Goal: Information Seeking & Learning: Learn about a topic

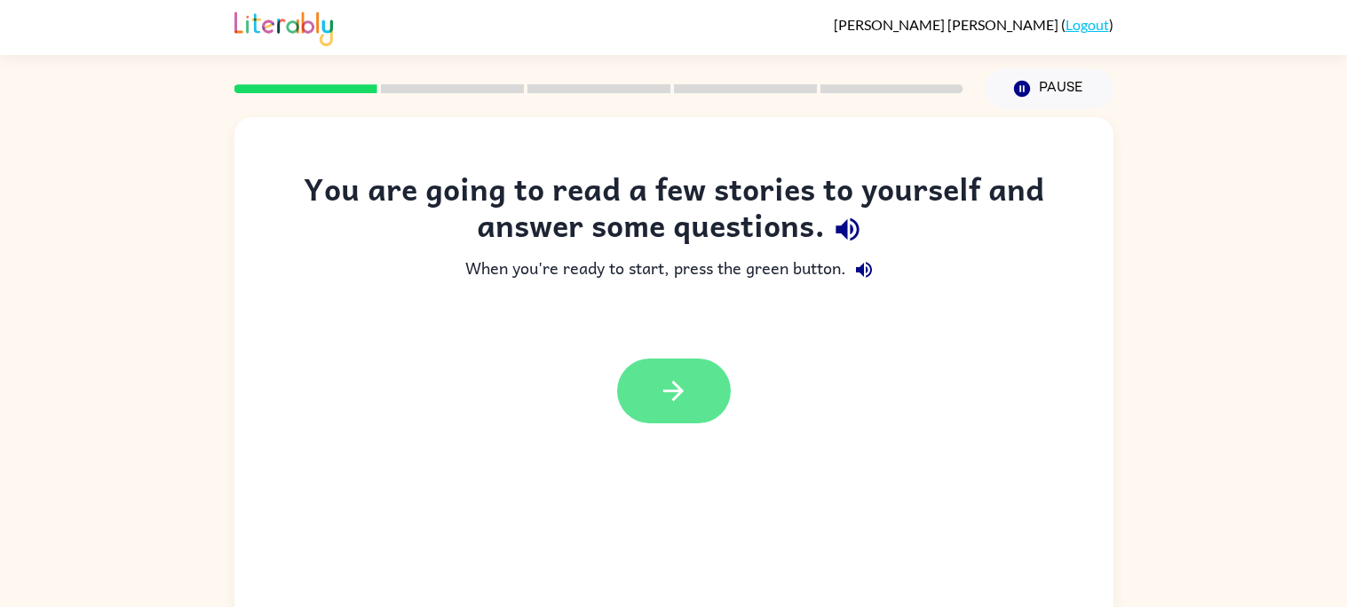
click at [666, 392] on icon "button" at bounding box center [673, 391] width 20 height 20
click at [666, 392] on div at bounding box center [674, 391] width 114 height 65
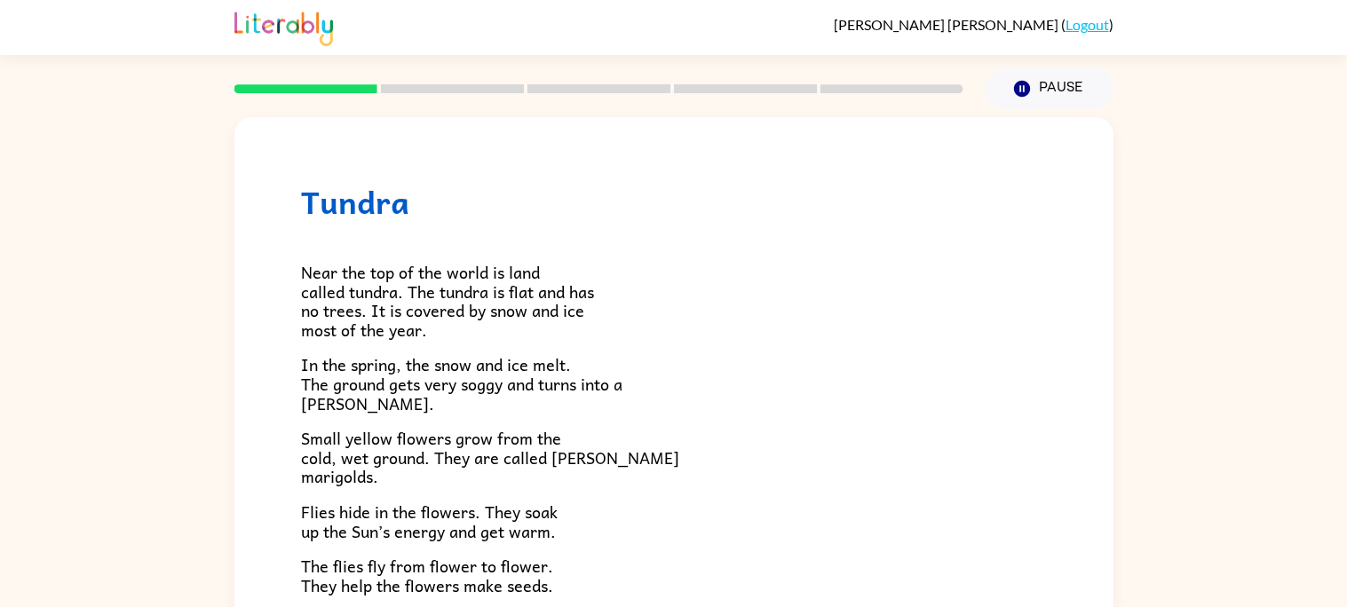
click at [307, 284] on span "Near the top of the world is land called tundra. The tundra is flat and has no …" at bounding box center [447, 300] width 293 height 83
click at [305, 269] on span "Near the top of the world is land called tundra. The tundra is flat and has no …" at bounding box center [447, 300] width 293 height 83
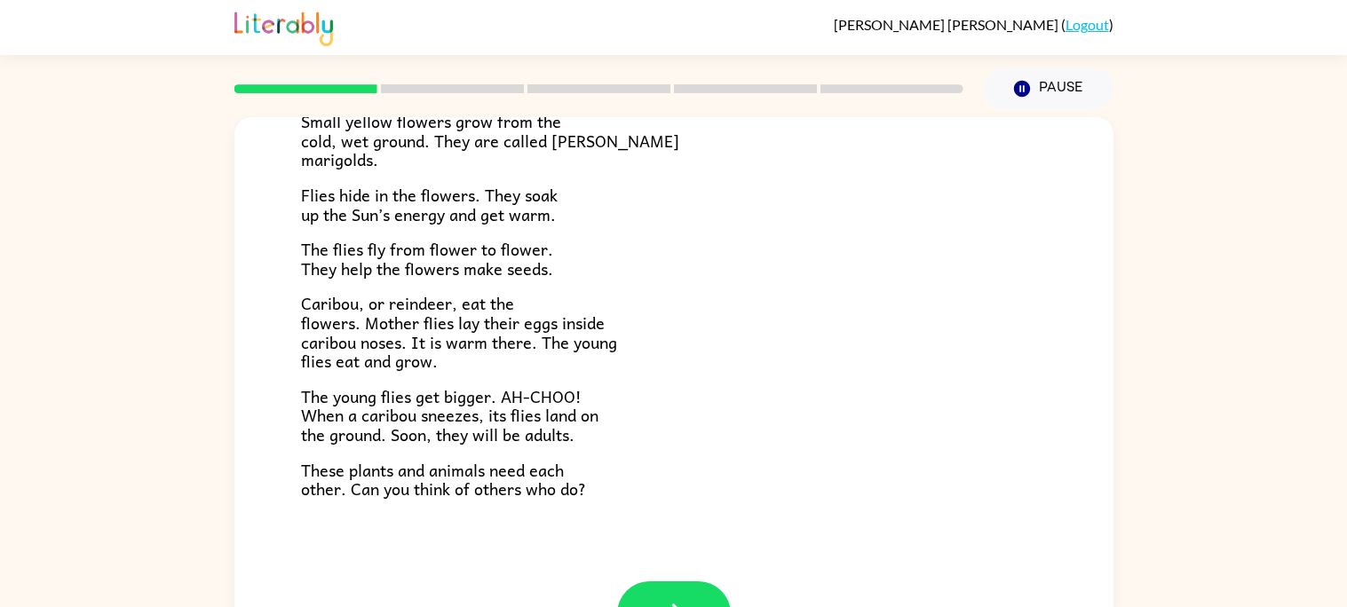
scroll to position [319, 0]
click at [650, 580] on button "button" at bounding box center [674, 612] width 114 height 65
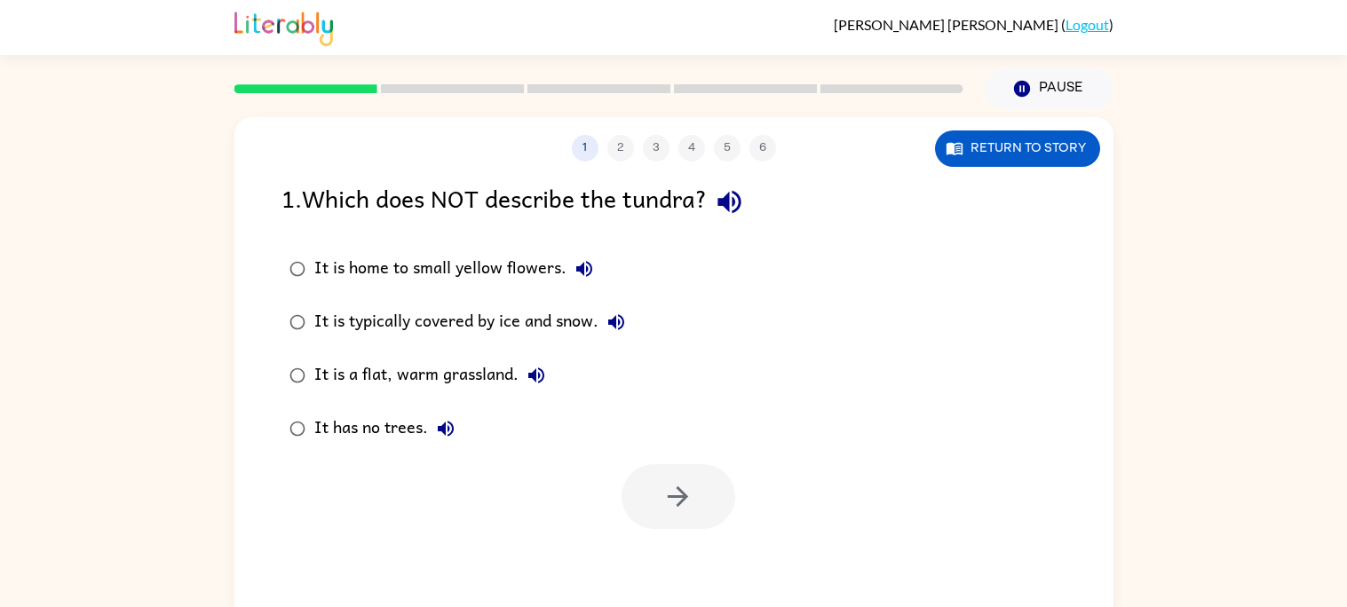
scroll to position [0, 0]
click at [578, 264] on icon "button" at bounding box center [584, 268] width 21 height 21
click at [689, 479] on button "button" at bounding box center [679, 496] width 114 height 65
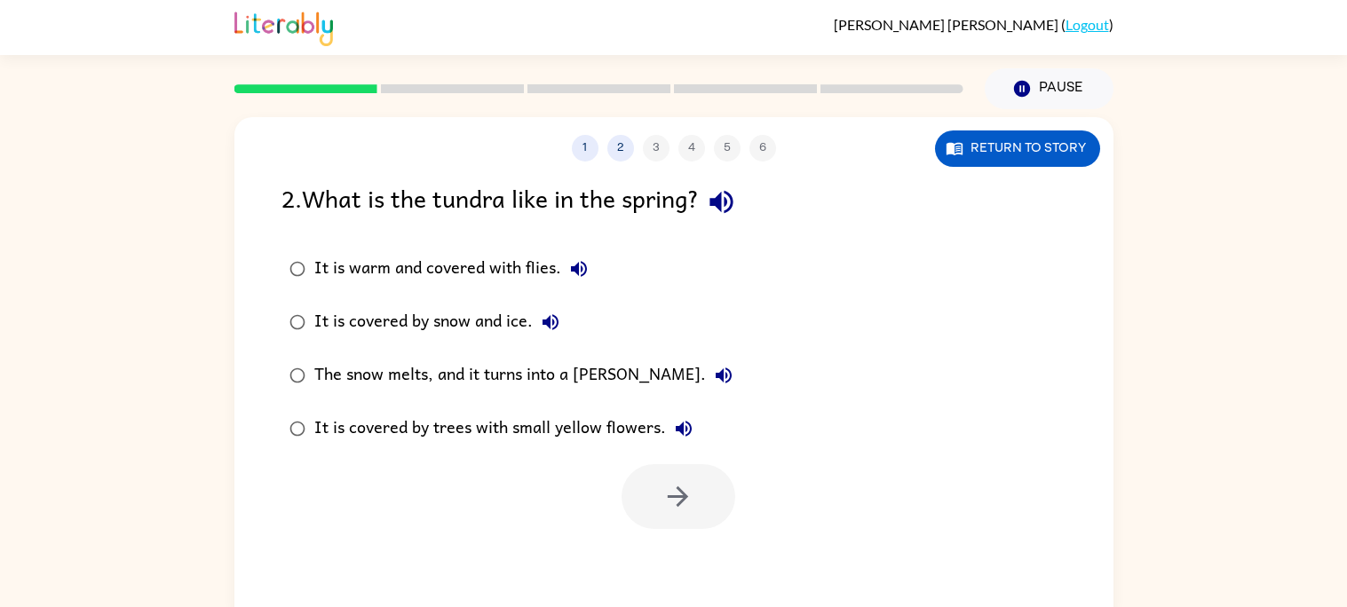
click at [560, 253] on div "It is warm and covered with flies." at bounding box center [455, 269] width 282 height 36
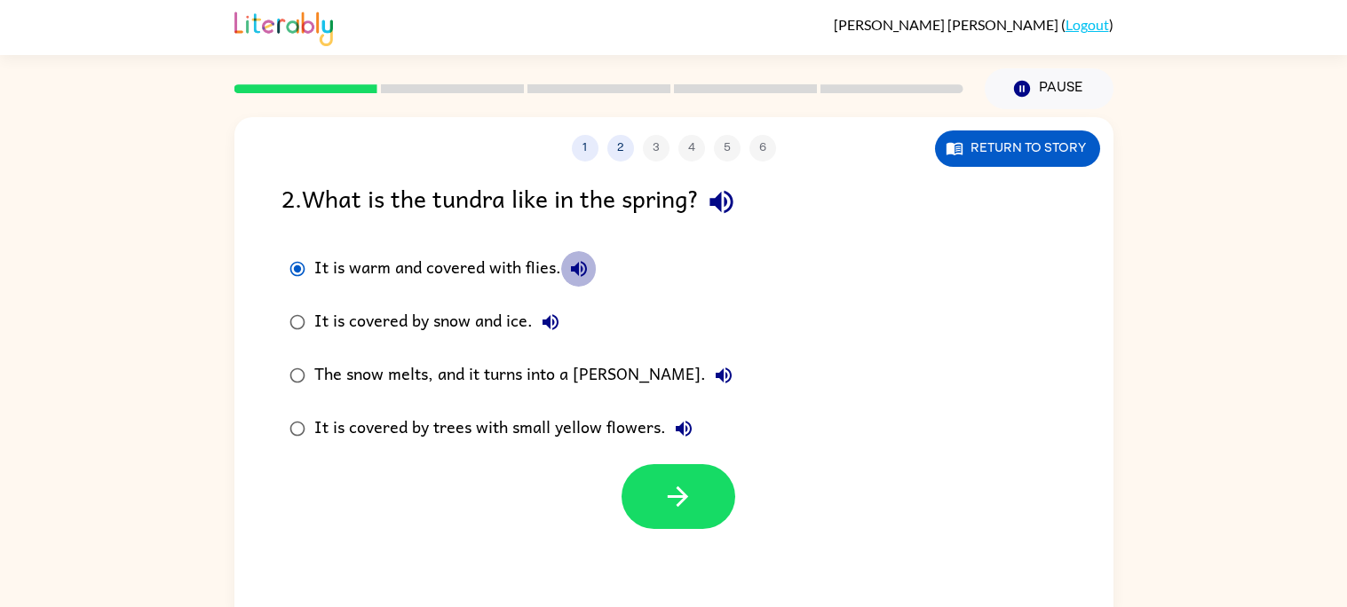
click at [577, 265] on icon "button" at bounding box center [579, 269] width 16 height 16
click at [551, 309] on button "It is covered by snow and ice." at bounding box center [551, 323] width 36 height 36
click at [716, 378] on icon "button" at bounding box center [724, 376] width 16 height 16
click at [673, 420] on icon "button" at bounding box center [683, 428] width 21 height 21
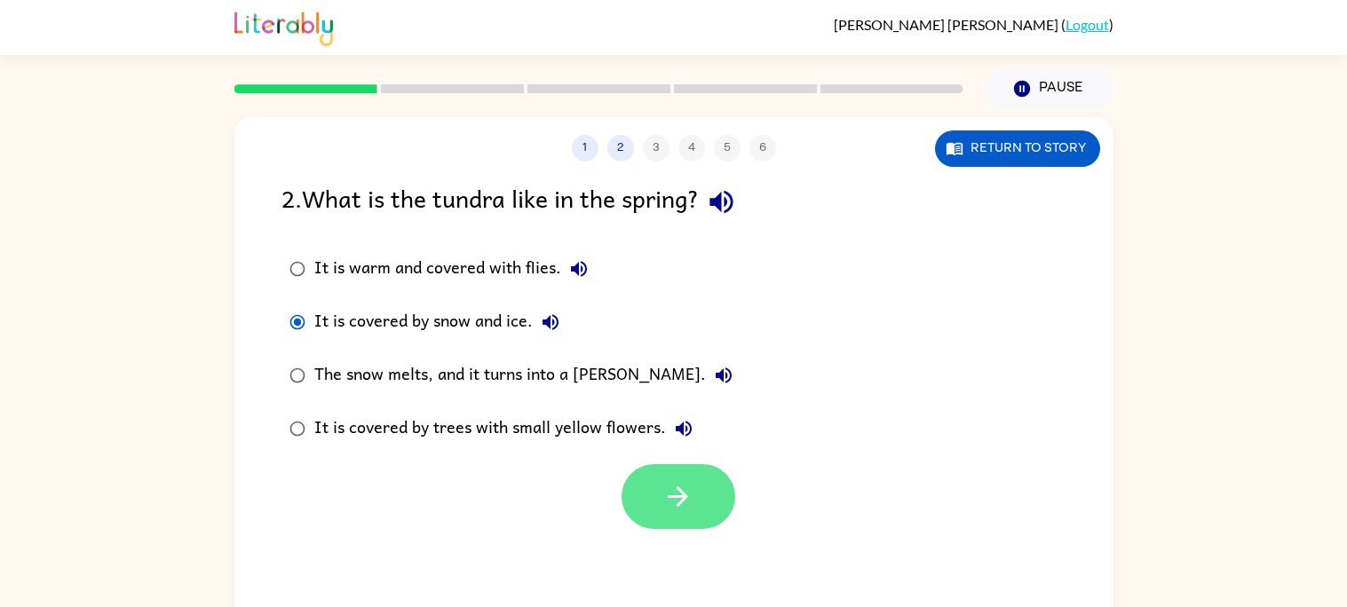
click at [670, 469] on button "button" at bounding box center [679, 496] width 114 height 65
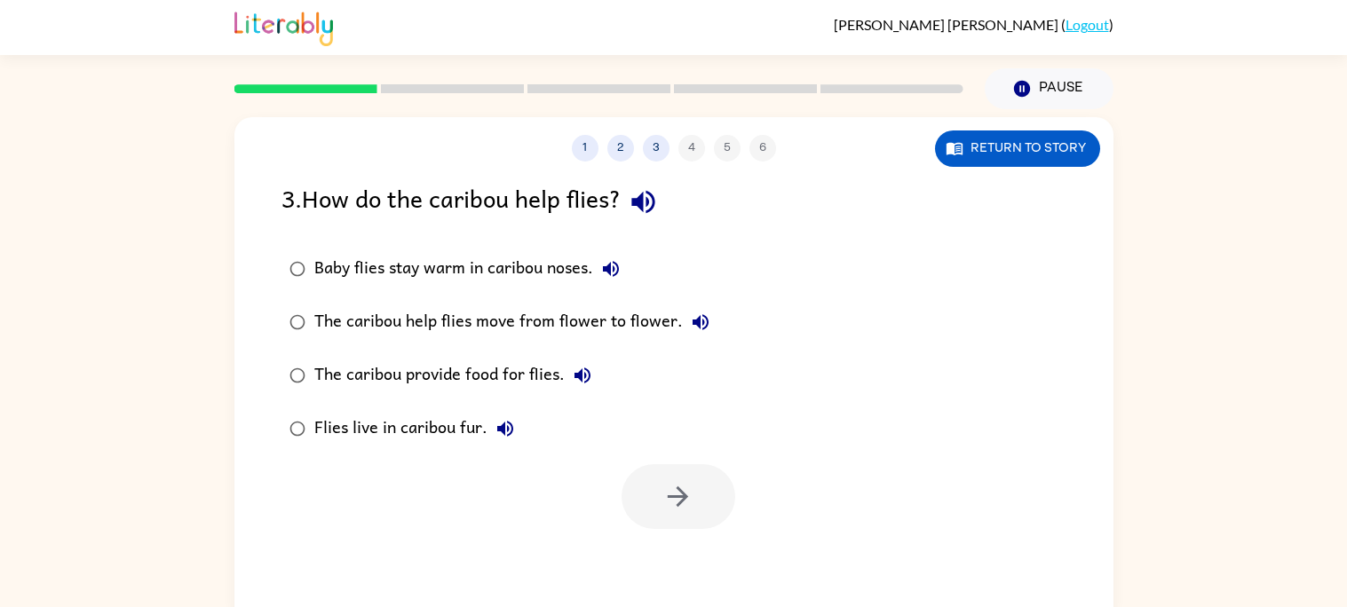
click at [611, 273] on icon "button" at bounding box center [611, 269] width 16 height 16
click at [698, 315] on icon "button" at bounding box center [701, 322] width 16 height 16
click at [318, 314] on div "The caribou help flies move from flower to flower." at bounding box center [516, 323] width 404 height 36
click at [634, 479] on button "button" at bounding box center [679, 496] width 114 height 65
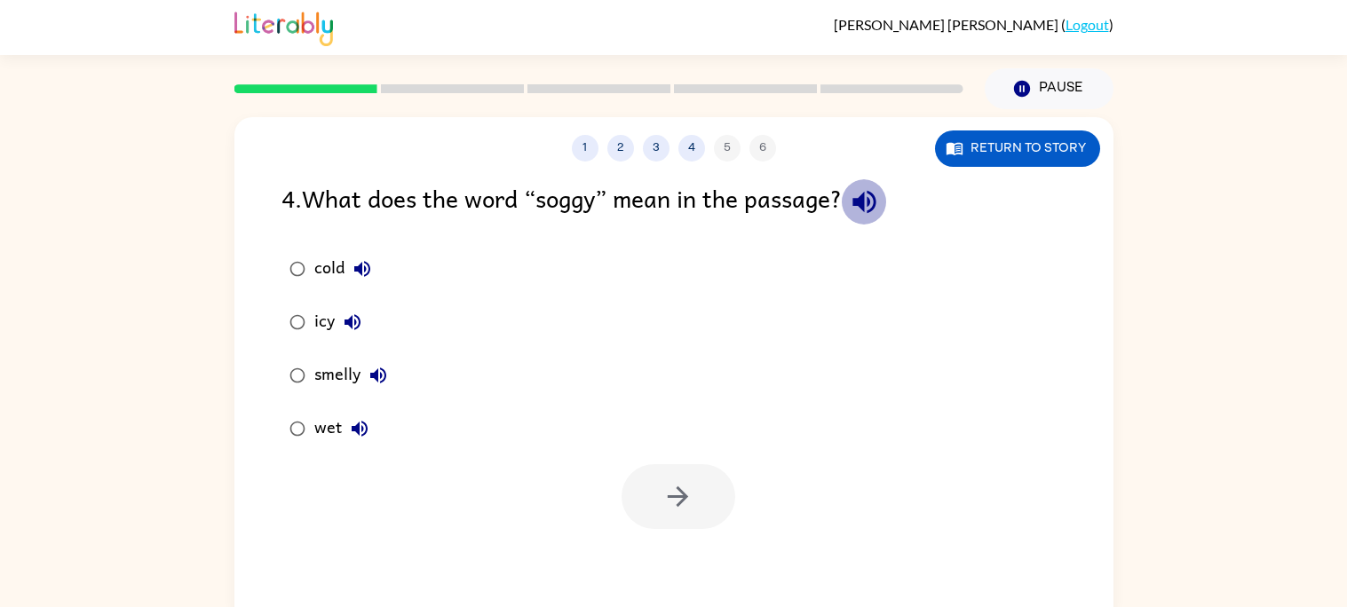
click at [876, 196] on icon "button" at bounding box center [864, 202] width 23 height 23
click at [372, 370] on icon "button" at bounding box center [378, 375] width 21 height 21
click at [345, 439] on button "wet" at bounding box center [360, 429] width 36 height 36
click at [647, 484] on div at bounding box center [679, 496] width 114 height 65
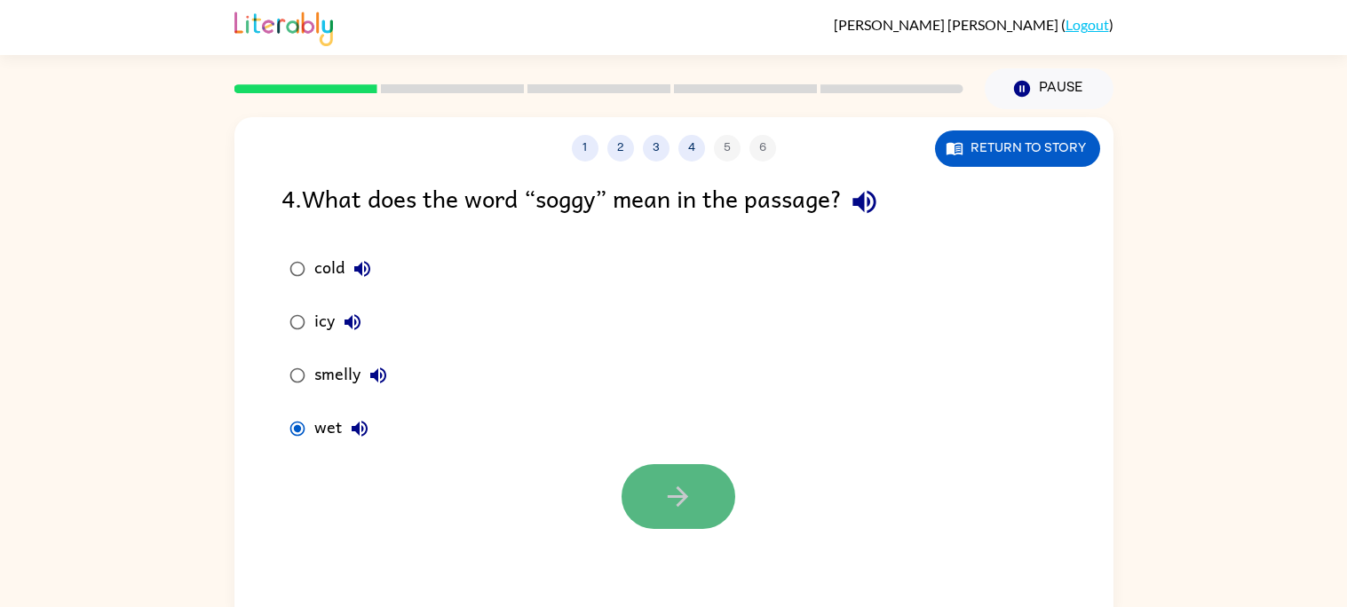
click at [683, 498] on icon "button" at bounding box center [678, 497] width 20 height 20
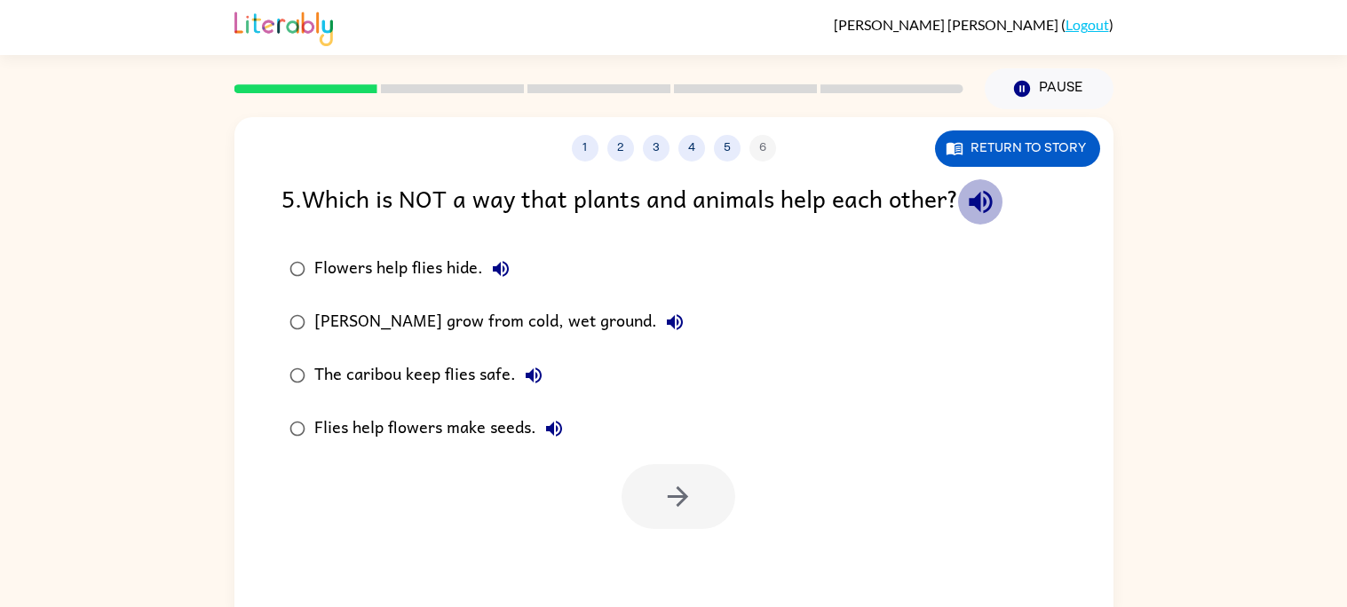
click at [1003, 202] on button "button" at bounding box center [980, 201] width 45 height 45
click at [551, 421] on icon "button" at bounding box center [553, 428] width 21 height 21
click at [495, 424] on div "Flies help flowers make seeds." at bounding box center [443, 429] width 258 height 36
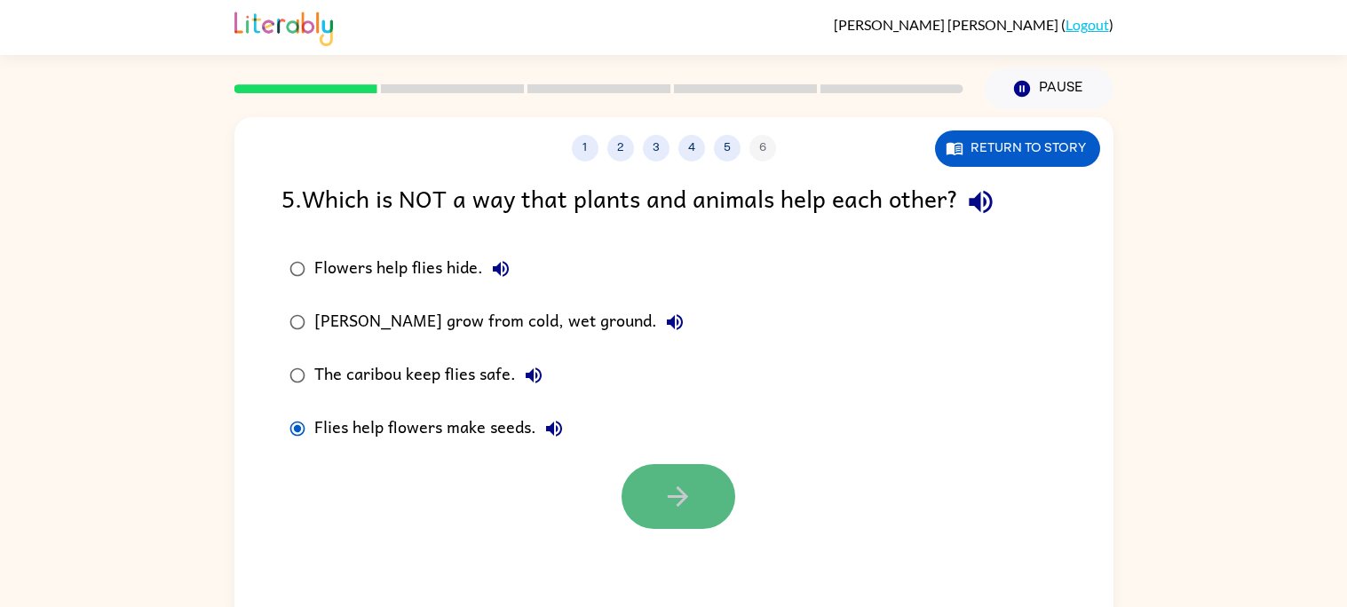
click at [701, 493] on button "button" at bounding box center [679, 496] width 114 height 65
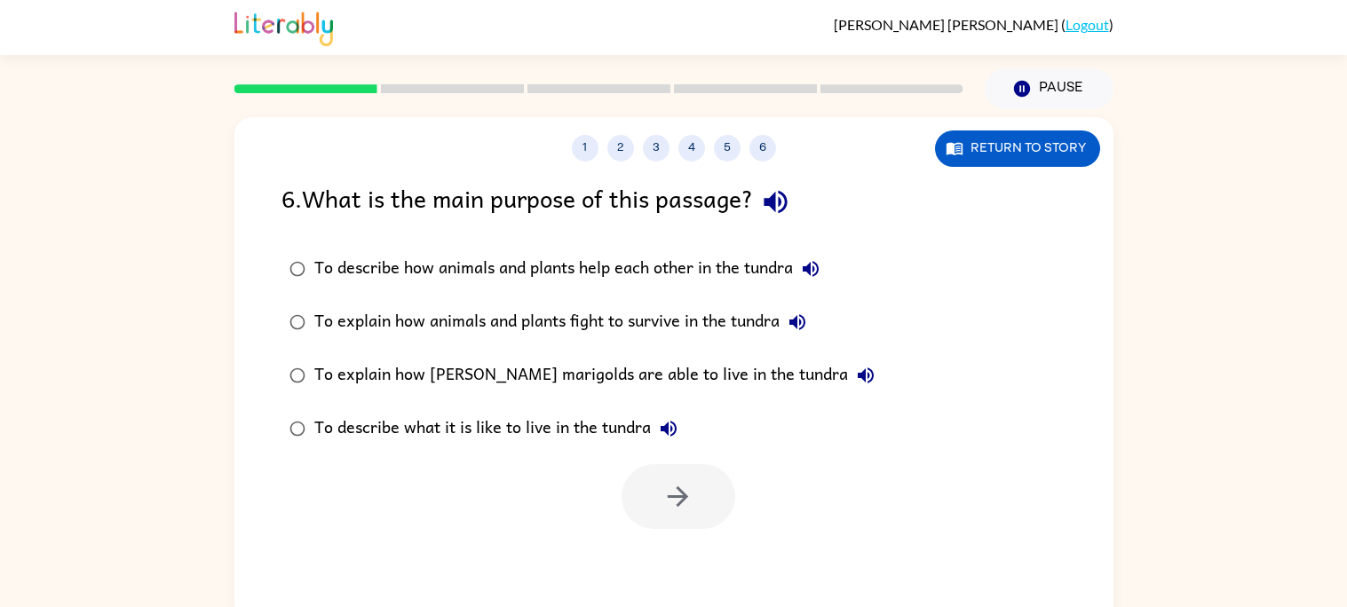
click at [781, 201] on icon "button" at bounding box center [775, 202] width 23 height 23
click at [810, 264] on icon "button" at bounding box center [810, 268] width 21 height 21
drag, startPoint x: 810, startPoint y: 264, endPoint x: 463, endPoint y: 308, distance: 350.1
click at [463, 308] on div "To describe how animals and plants help each other in the tundra To explain how…" at bounding box center [594, 348] width 625 height 213
click at [791, 327] on icon "button" at bounding box center [797, 322] width 21 height 21
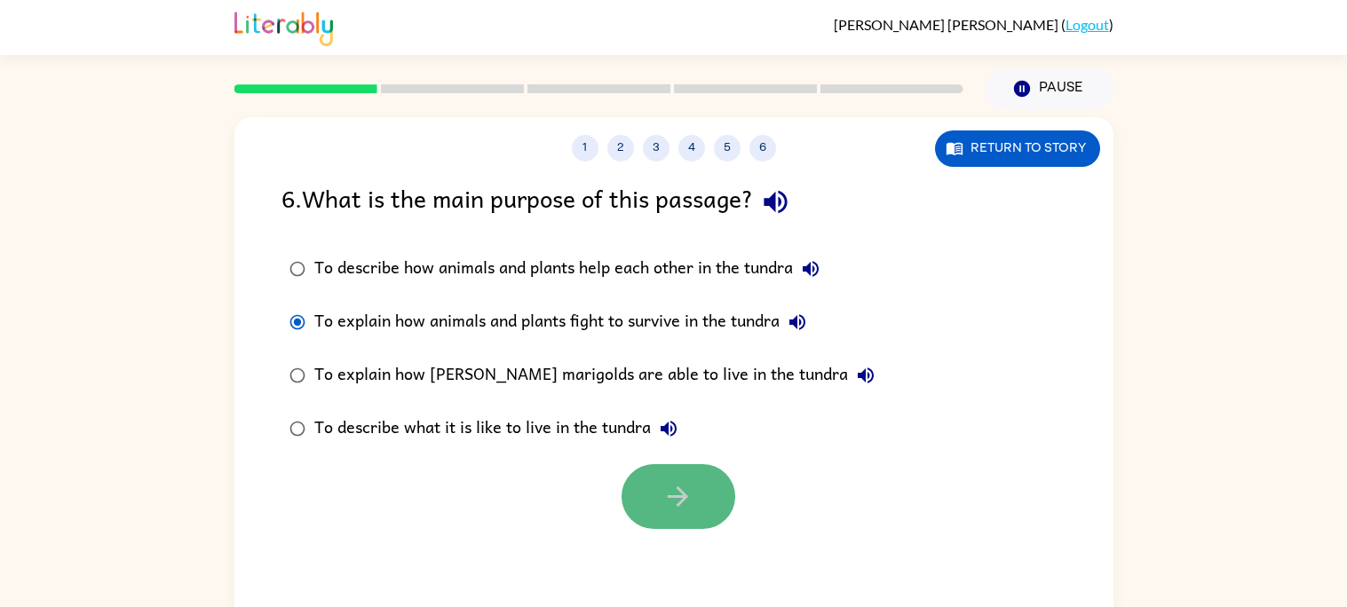
click at [631, 503] on button "button" at bounding box center [679, 496] width 114 height 65
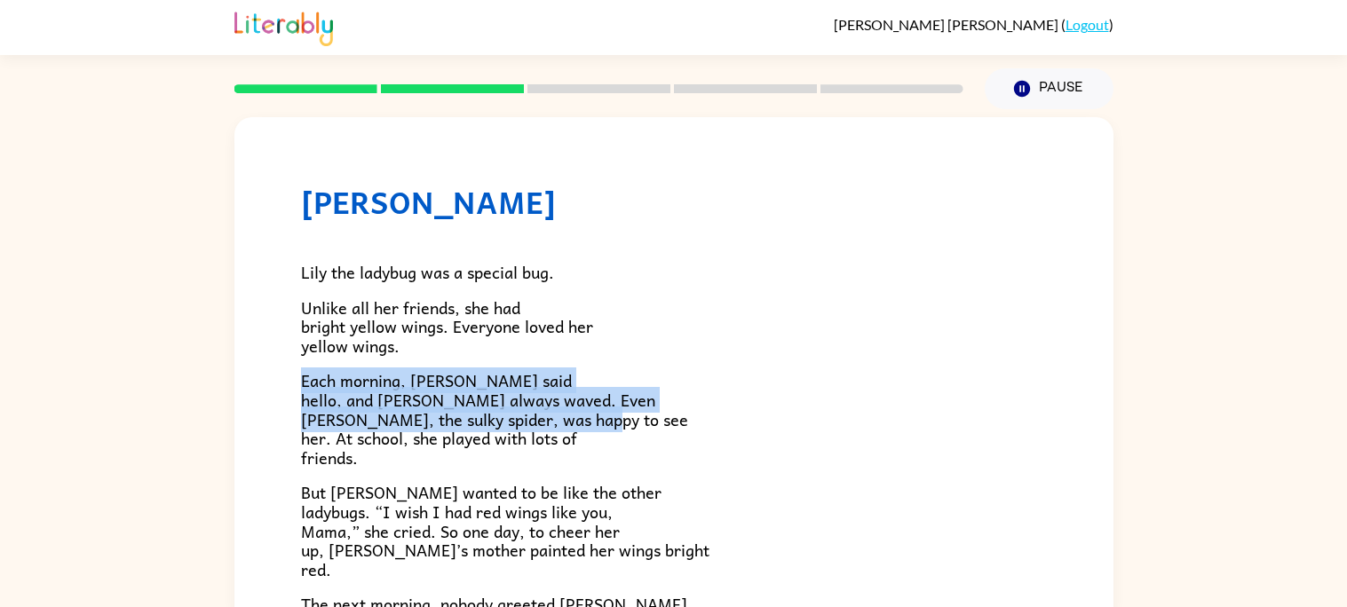
drag, startPoint x: 954, startPoint y: 343, endPoint x: 718, endPoint y: 413, distance: 246.4
click at [718, 413] on div "Lily the ladybug was a special bug. Unlike all her friends, she had bright yell…" at bounding box center [674, 583] width 746 height 726
click at [477, 408] on span "Each morning, [PERSON_NAME] said hello, and [PERSON_NAME] always waved. Even [P…" at bounding box center [494, 419] width 387 height 102
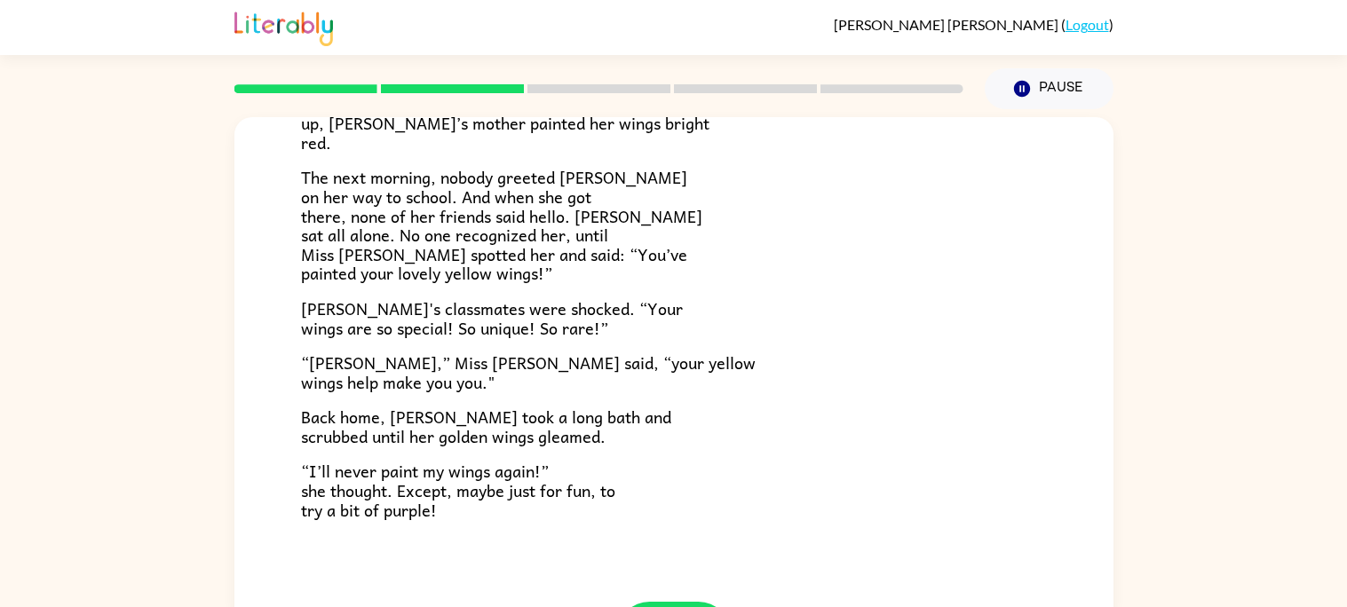
scroll to position [496, 0]
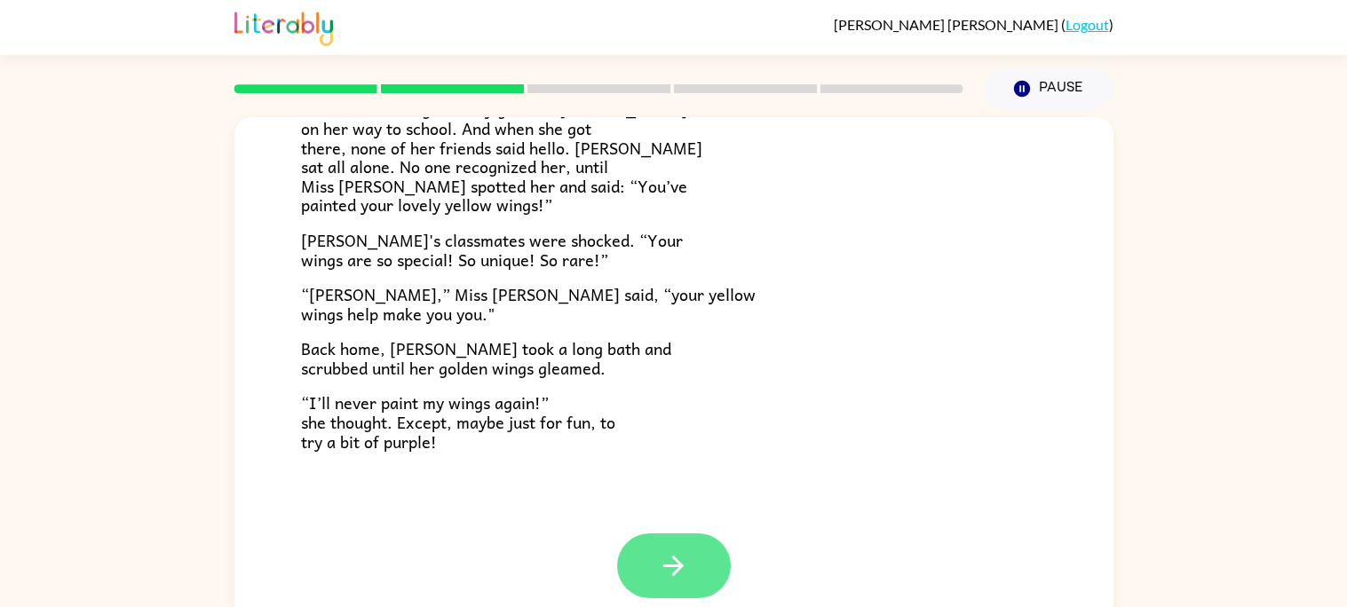
click at [688, 535] on button "button" at bounding box center [674, 566] width 114 height 65
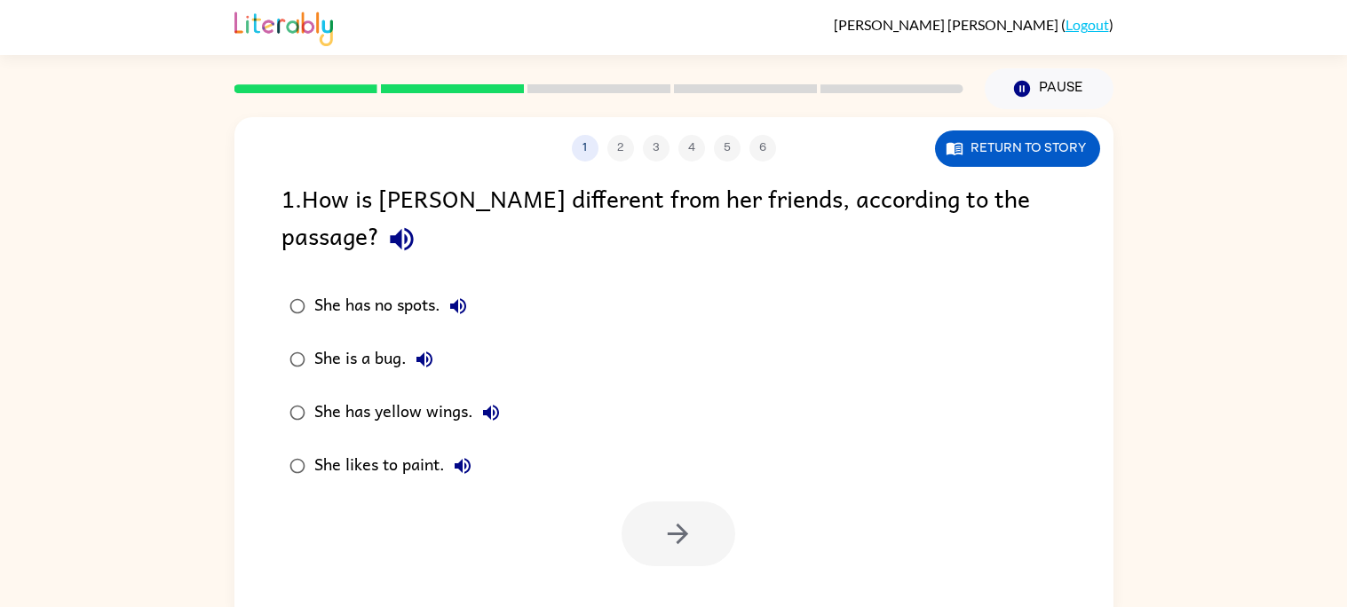
scroll to position [0, 0]
click at [417, 224] on icon "button" at bounding box center [401, 239] width 31 height 31
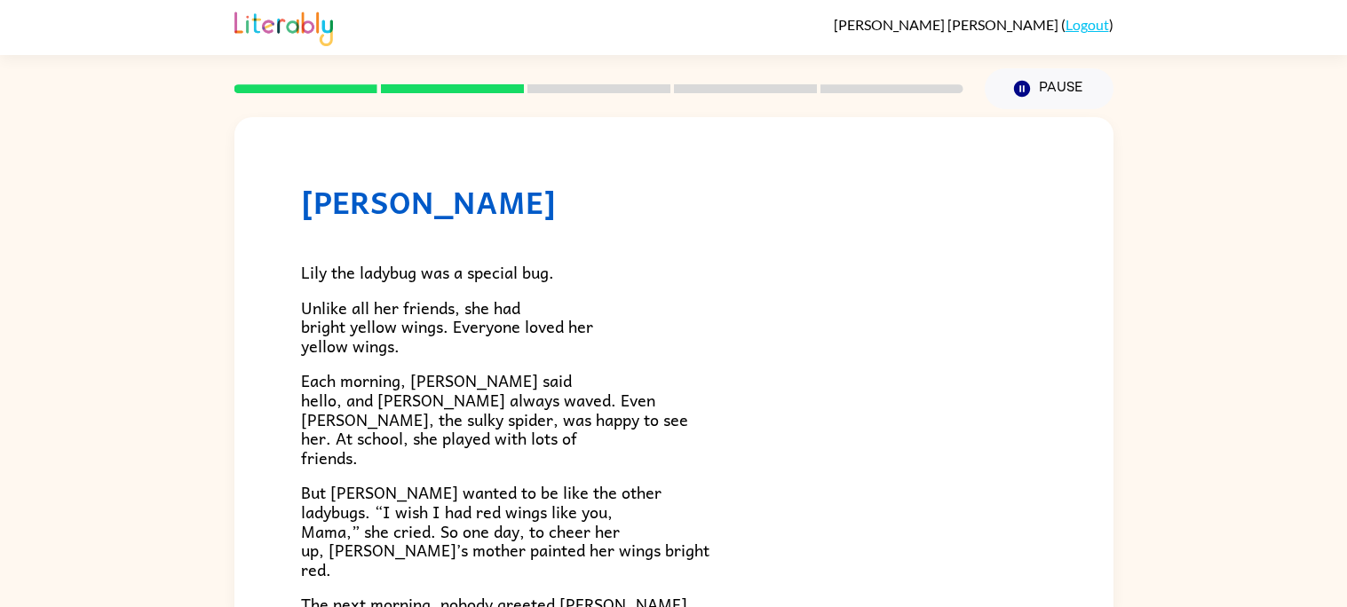
click at [276, 583] on div "[PERSON_NAME] [PERSON_NAME] the ladybug was a special bug. Unlike all her frien…" at bounding box center [673, 573] width 879 height 912
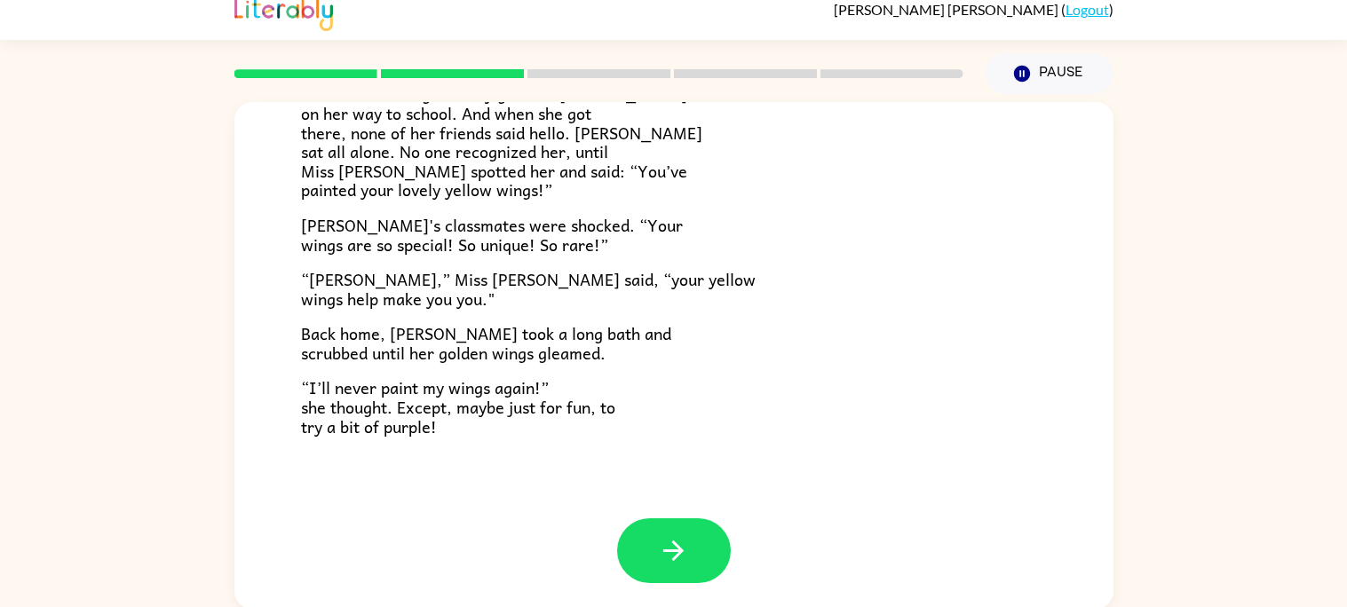
scroll to position [16, 0]
click at [669, 553] on icon "button" at bounding box center [673, 550] width 31 height 31
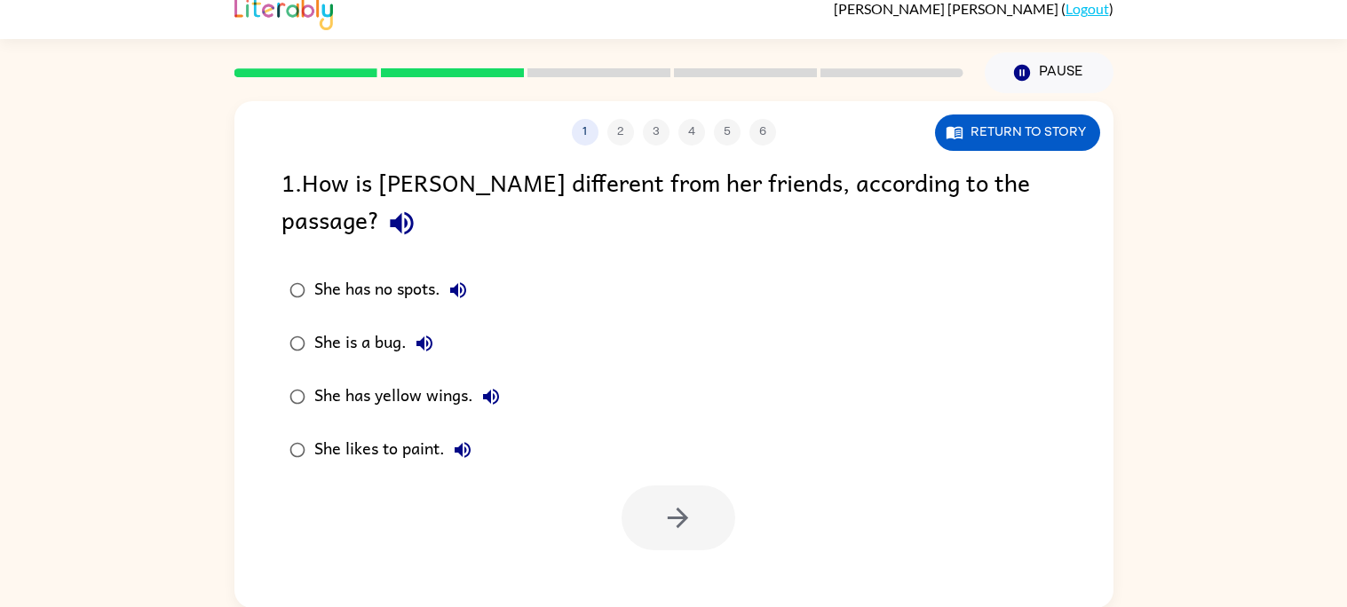
click at [417, 208] on icon "button" at bounding box center [401, 223] width 31 height 31
click at [484, 379] on button "She has yellow wings." at bounding box center [491, 397] width 36 height 36
click at [684, 503] on icon "button" at bounding box center [677, 518] width 31 height 31
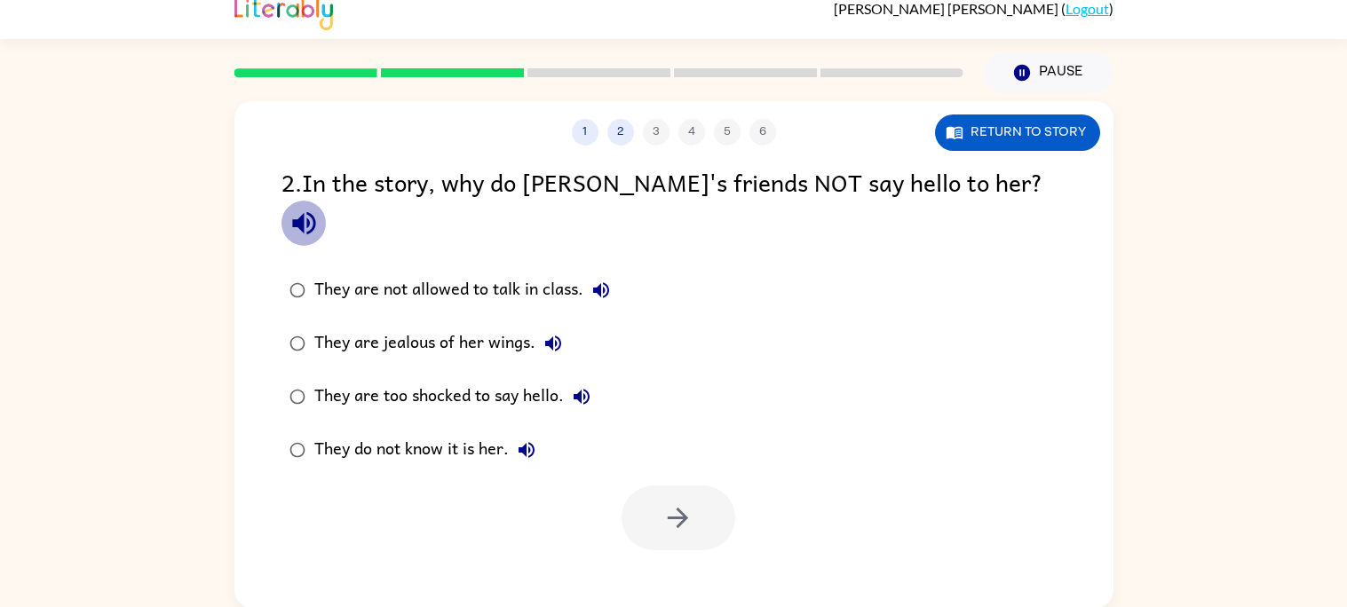
click at [327, 201] on button "button" at bounding box center [304, 223] width 45 height 45
drag, startPoint x: 450, startPoint y: 303, endPoint x: 455, endPoint y: 288, distance: 15.7
click at [455, 326] on div "They are jealous of her wings." at bounding box center [442, 344] width 257 height 36
click at [528, 326] on div "They are jealous of her wings." at bounding box center [442, 344] width 257 height 36
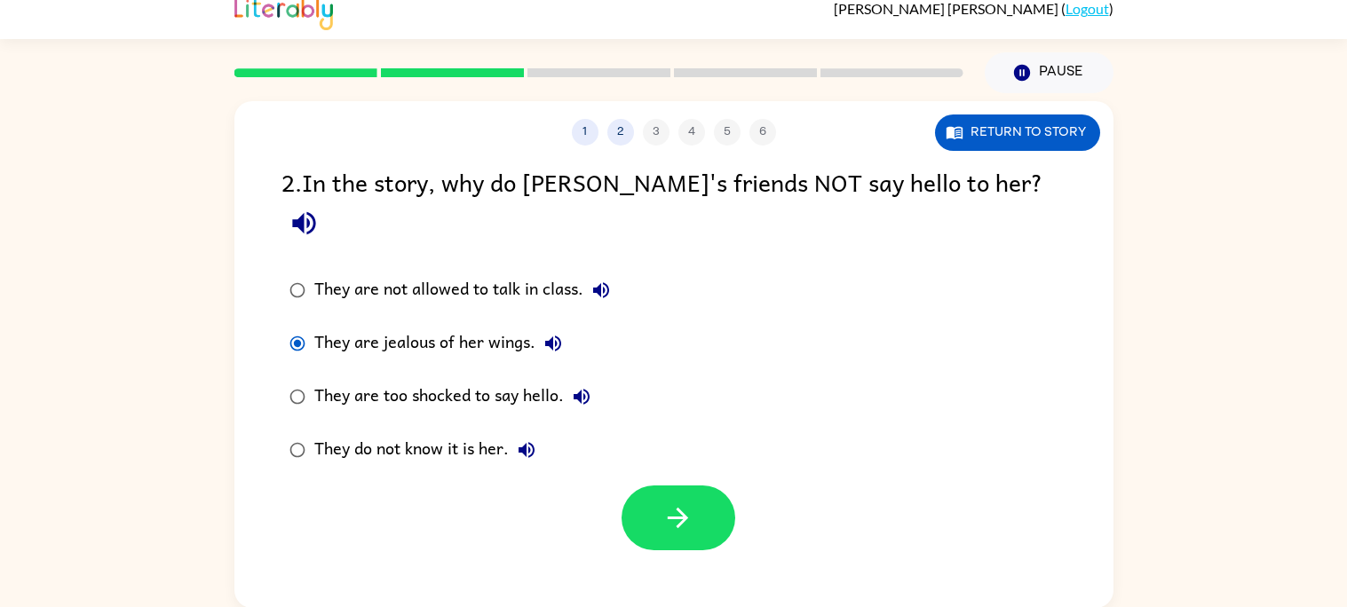
click at [674, 538] on div "1 2 3 4 5 6 Return to story 2 . In the story, why do Lily's friends NOT say hel…" at bounding box center [673, 354] width 879 height 507
click at [664, 503] on icon "button" at bounding box center [677, 518] width 31 height 31
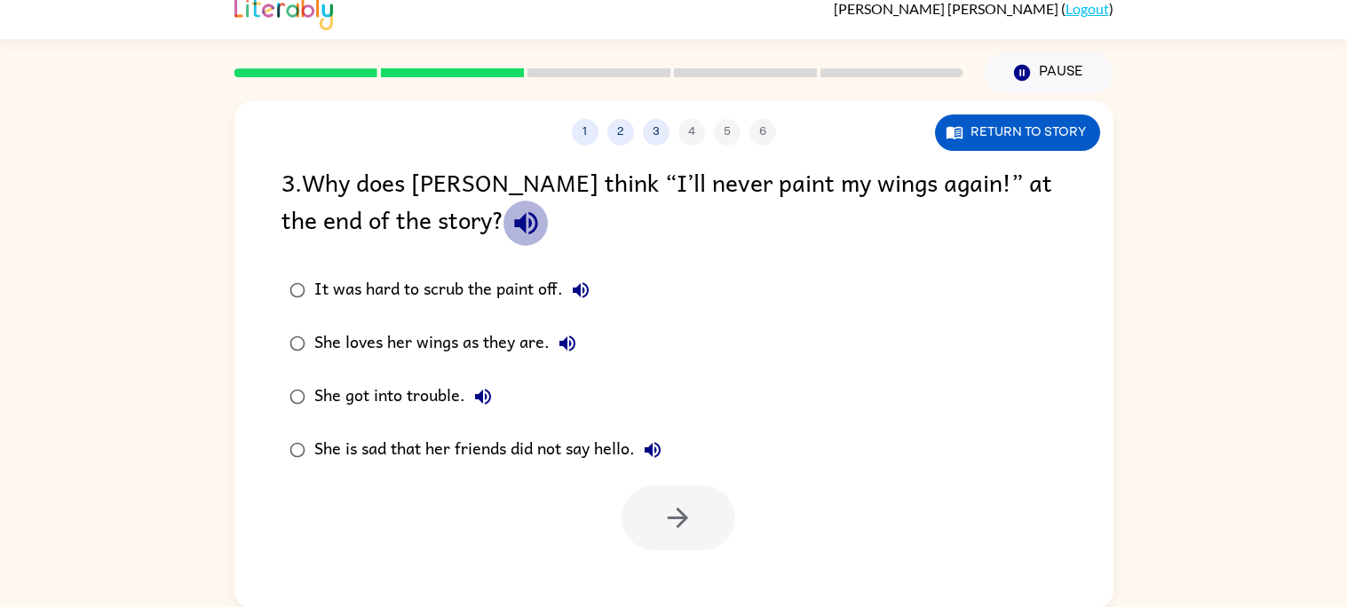
click at [511, 229] on icon "button" at bounding box center [526, 223] width 31 height 31
click at [303, 408] on div "It was hard to scrub the paint off. She loves her wings as they are. She got in…" at bounding box center [488, 370] width 412 height 213
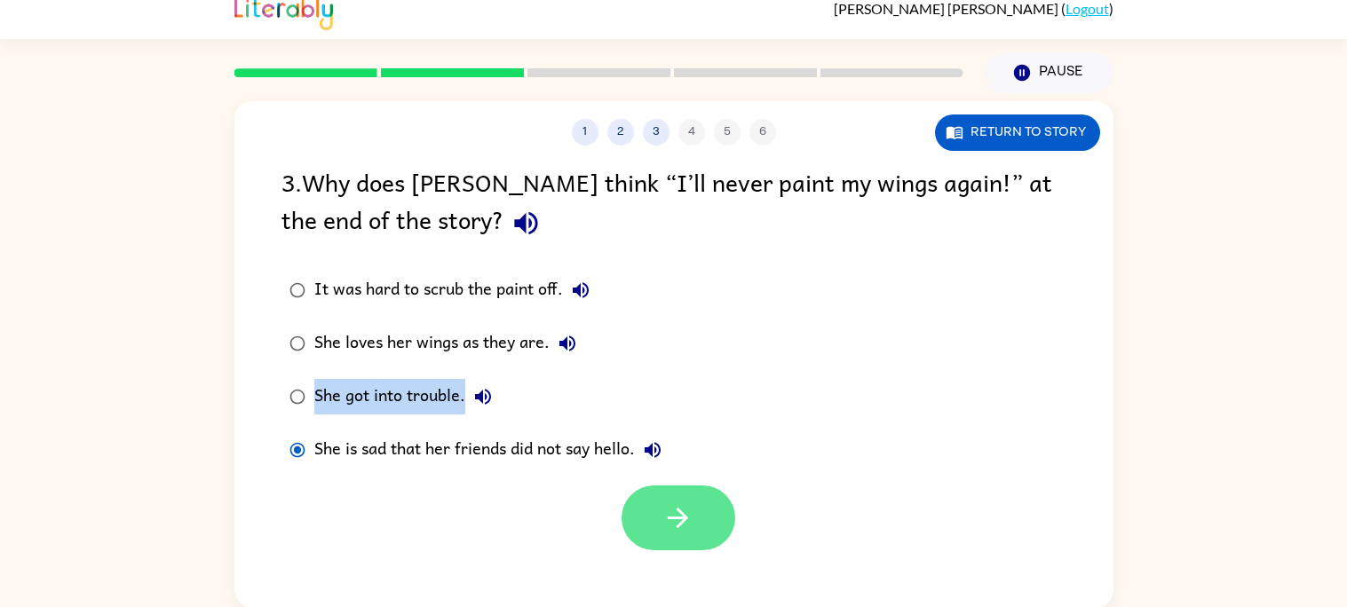
click at [694, 533] on button "button" at bounding box center [679, 518] width 114 height 65
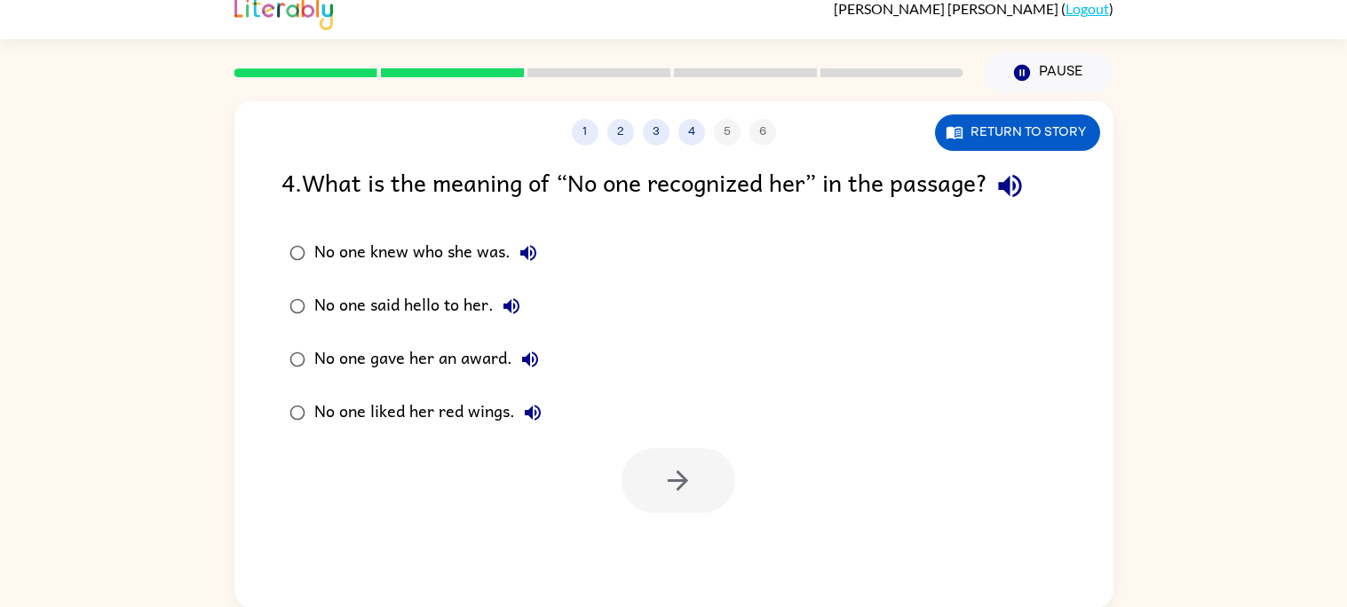
click at [1014, 186] on icon "button" at bounding box center [1009, 186] width 23 height 23
click at [323, 388] on label "No one liked her red wings." at bounding box center [416, 412] width 288 height 53
click at [661, 483] on button "button" at bounding box center [679, 480] width 114 height 65
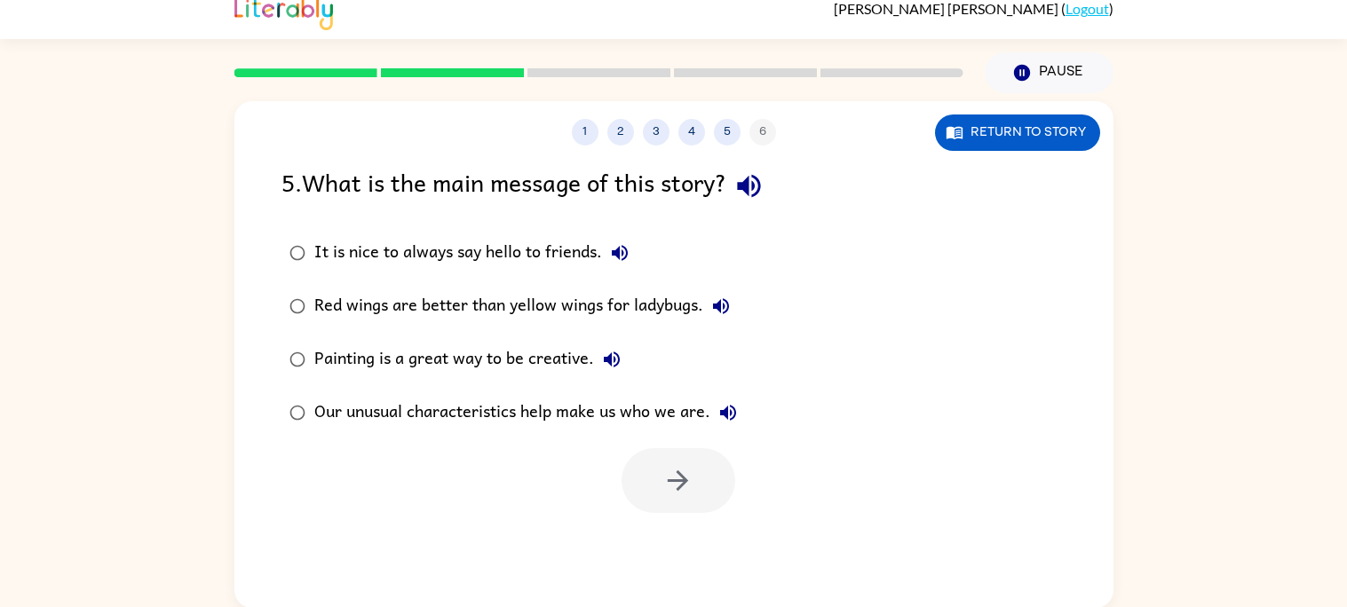
click at [763, 179] on icon "button" at bounding box center [749, 186] width 31 height 31
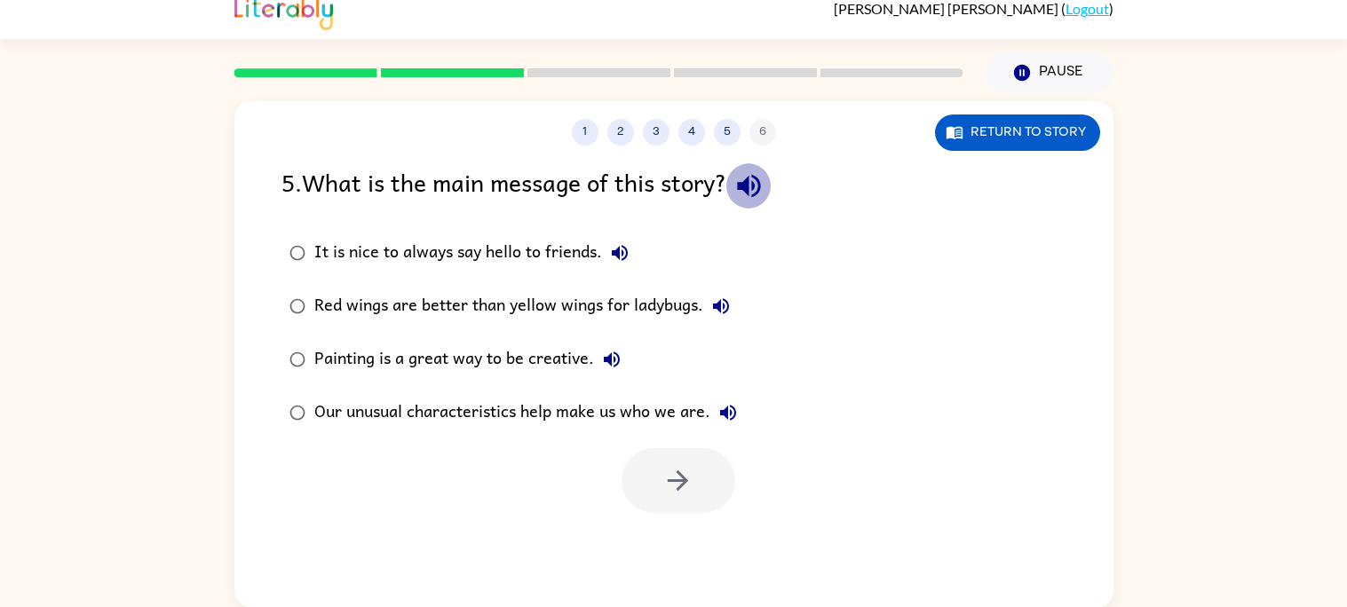
click at [763, 179] on icon "button" at bounding box center [749, 186] width 31 height 31
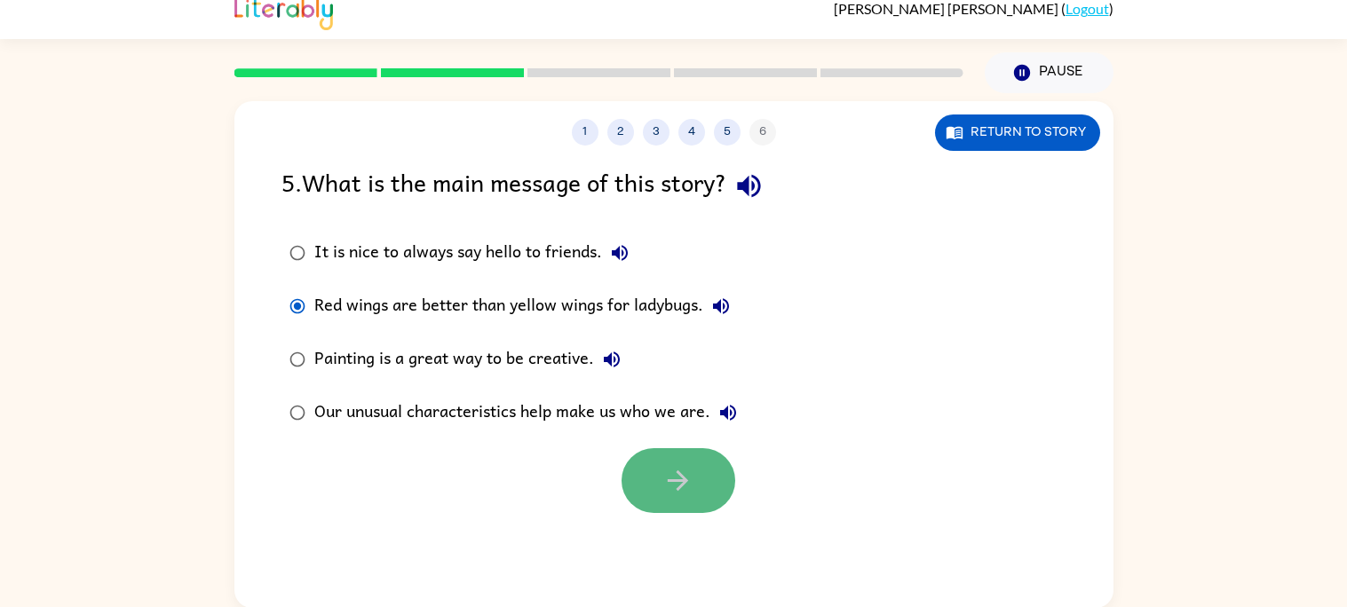
click at [656, 472] on button "button" at bounding box center [679, 480] width 114 height 65
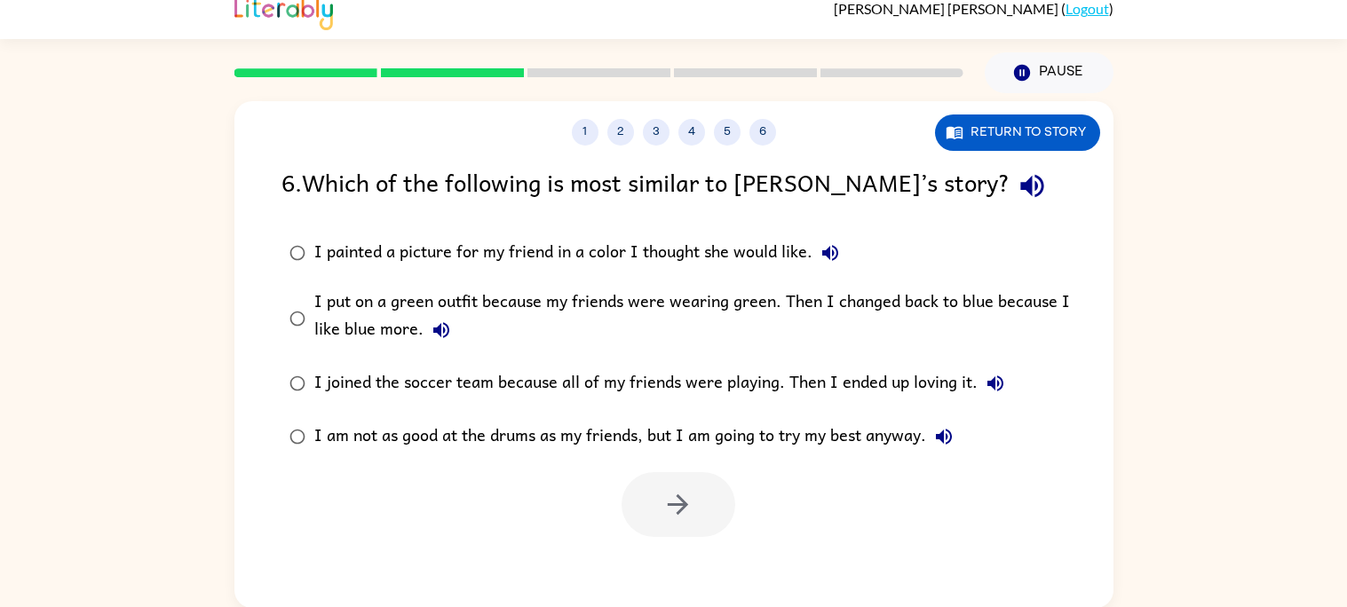
click at [1020, 179] on icon "button" at bounding box center [1031, 186] width 23 height 23
click at [698, 526] on button "button" at bounding box center [679, 504] width 114 height 65
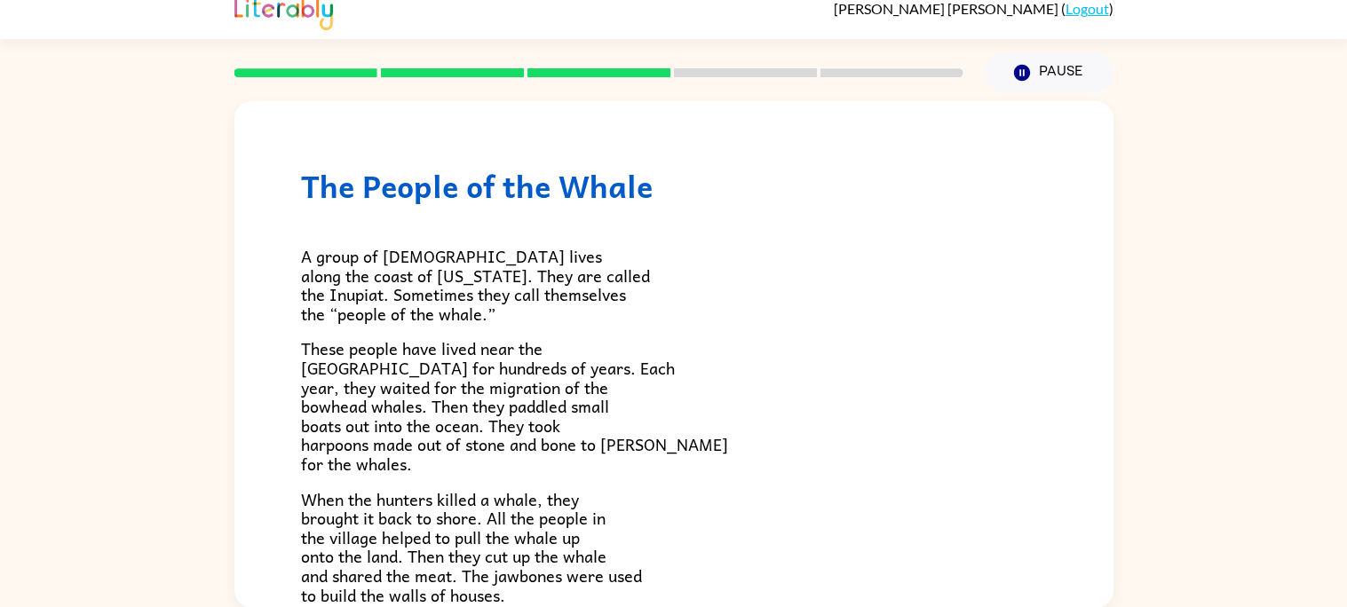
click at [698, 526] on p "When the hunters killed a whale, they brought it back to shore. All the people …" at bounding box center [674, 547] width 746 height 115
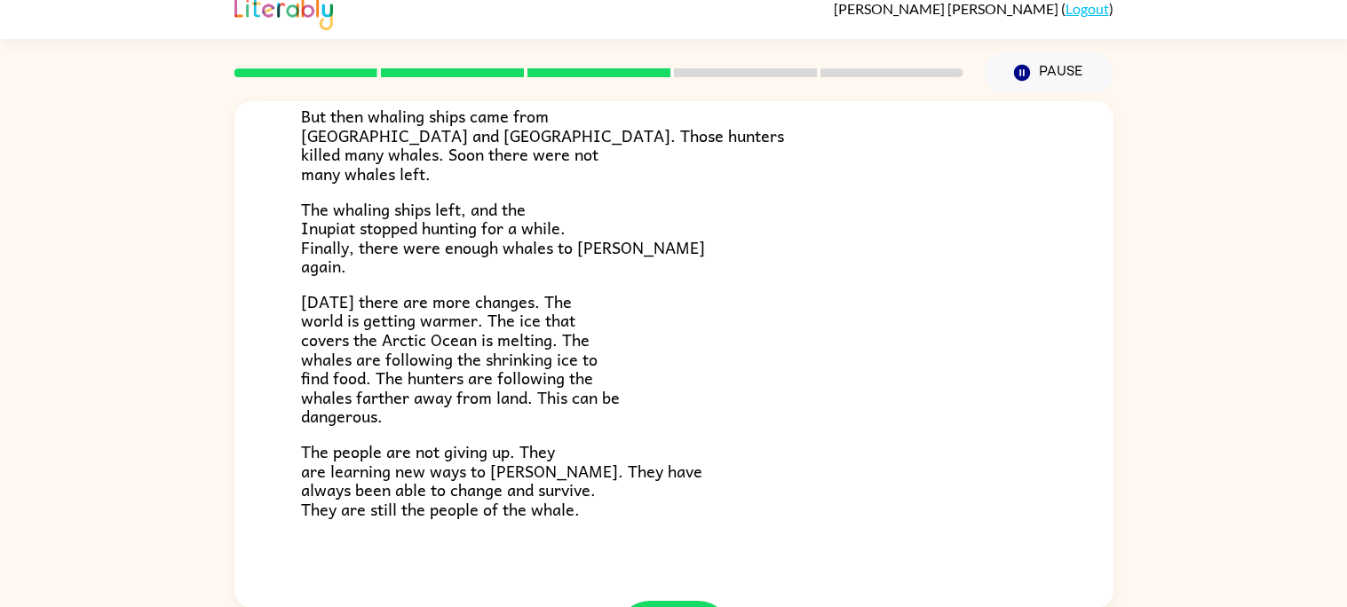
scroll to position [520, 0]
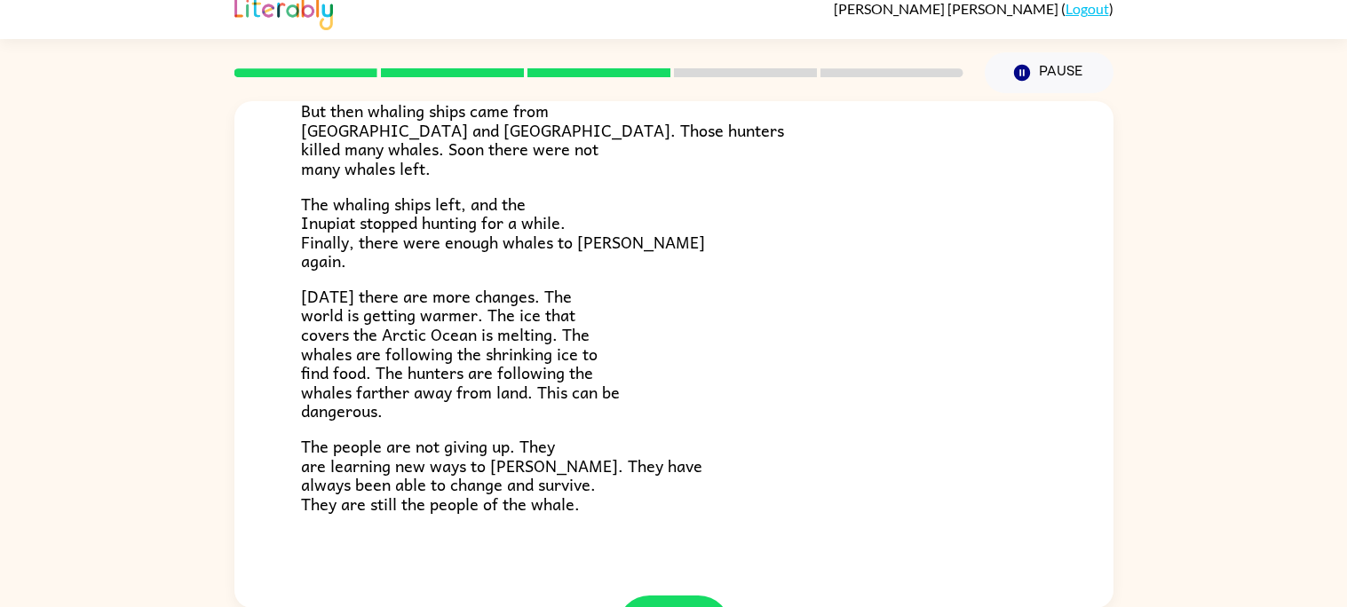
click at [340, 329] on span "Today there are more changes. The world is getting warmer. The ice that covers …" at bounding box center [460, 353] width 319 height 141
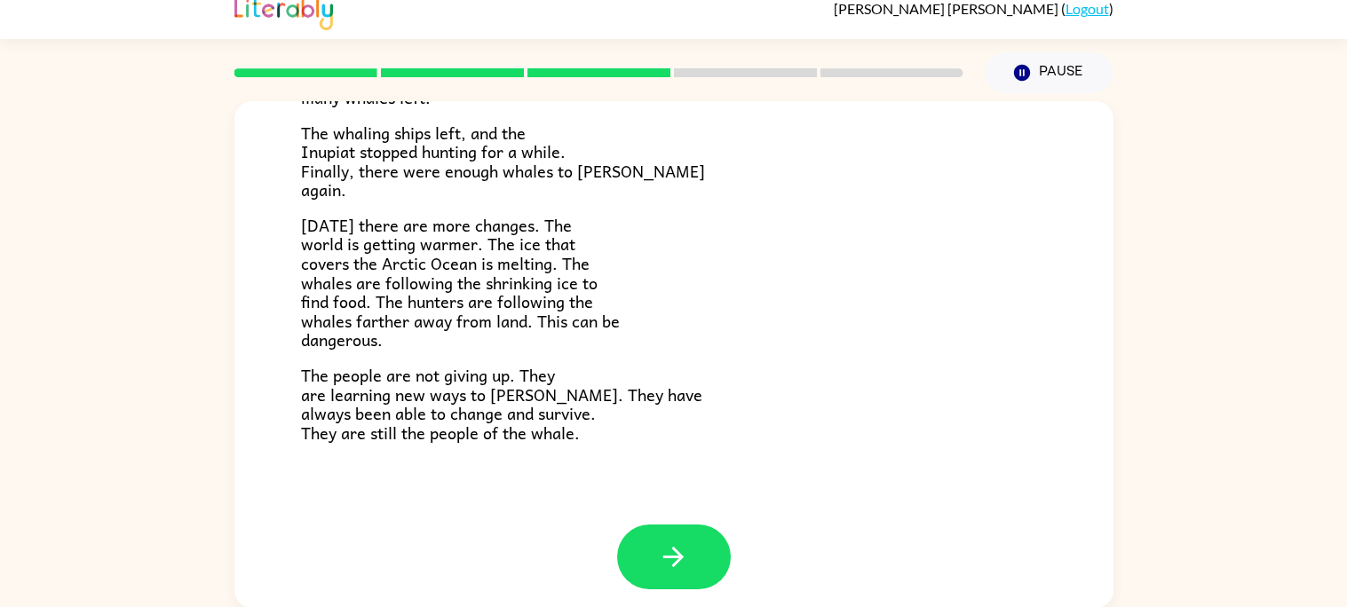
scroll to position [599, 0]
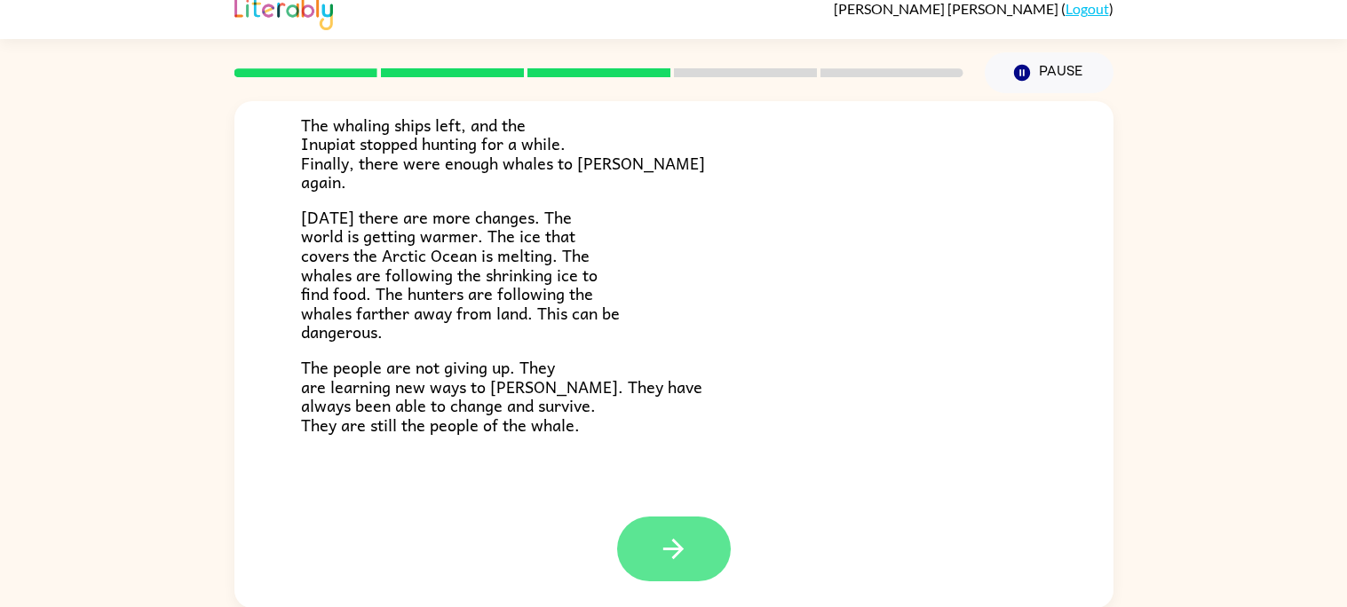
click at [683, 559] on icon "button" at bounding box center [673, 549] width 31 height 31
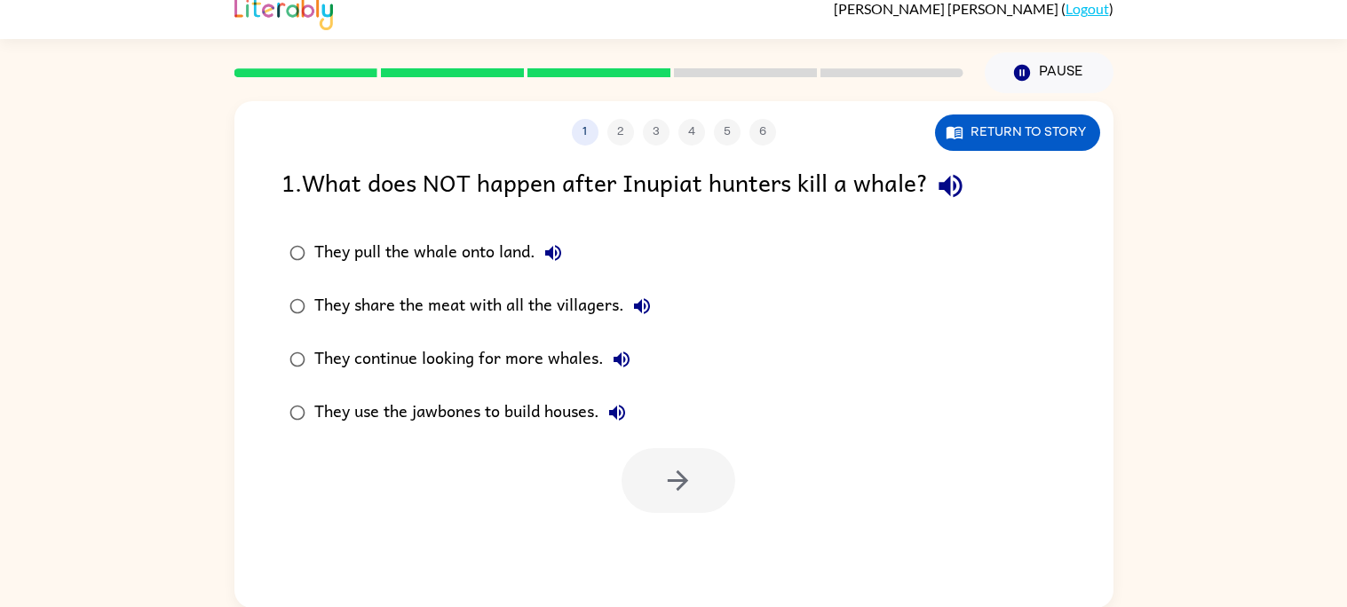
scroll to position [0, 0]
click at [662, 498] on button "button" at bounding box center [679, 480] width 114 height 65
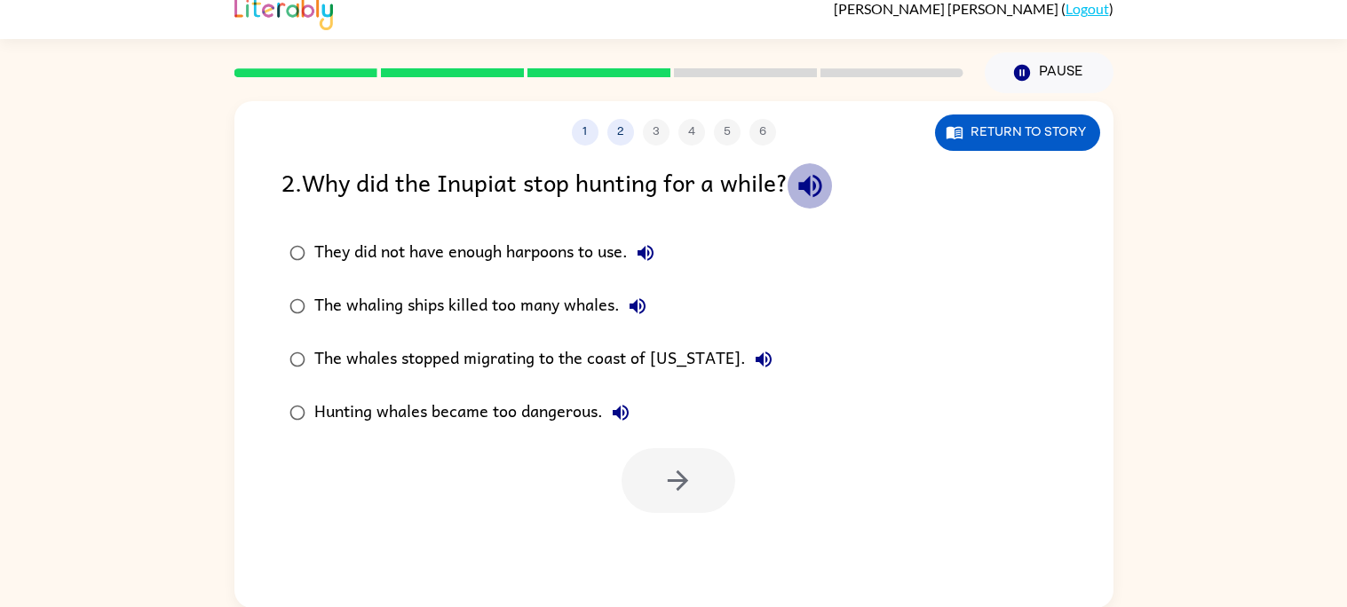
click at [826, 196] on icon "button" at bounding box center [810, 186] width 31 height 31
click at [619, 414] on icon "button" at bounding box center [621, 413] width 16 height 16
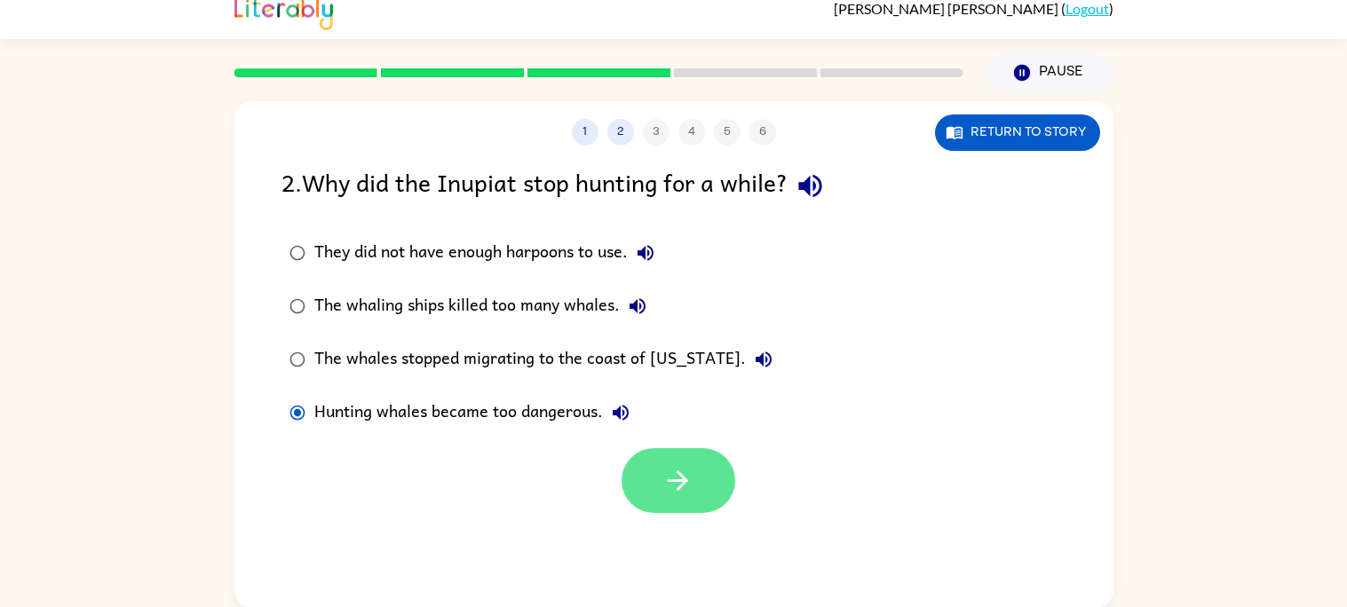
click at [681, 494] on icon "button" at bounding box center [677, 480] width 31 height 31
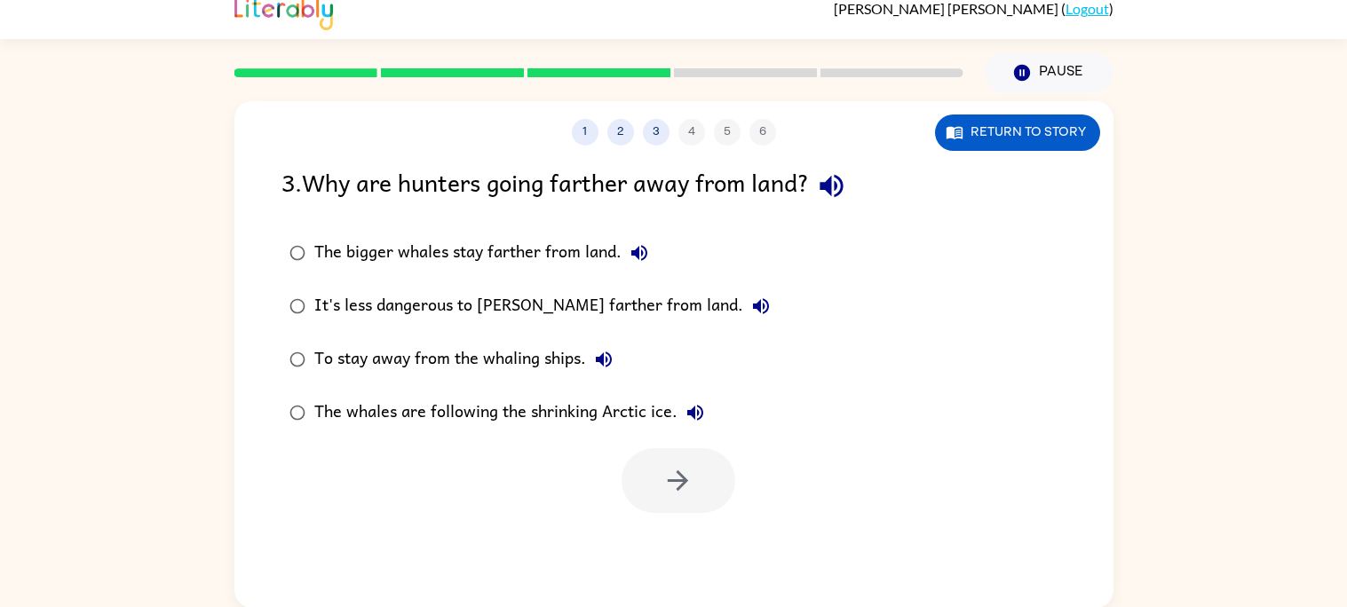
click at [840, 178] on icon "button" at bounding box center [831, 186] width 31 height 31
click at [653, 256] on button "The bigger whales stay farther from land." at bounding box center [640, 253] width 36 height 36
click at [750, 302] on icon "button" at bounding box center [760, 306] width 21 height 21
click at [602, 364] on icon "button" at bounding box center [604, 360] width 16 height 16
click at [694, 409] on icon "button" at bounding box center [695, 412] width 21 height 21
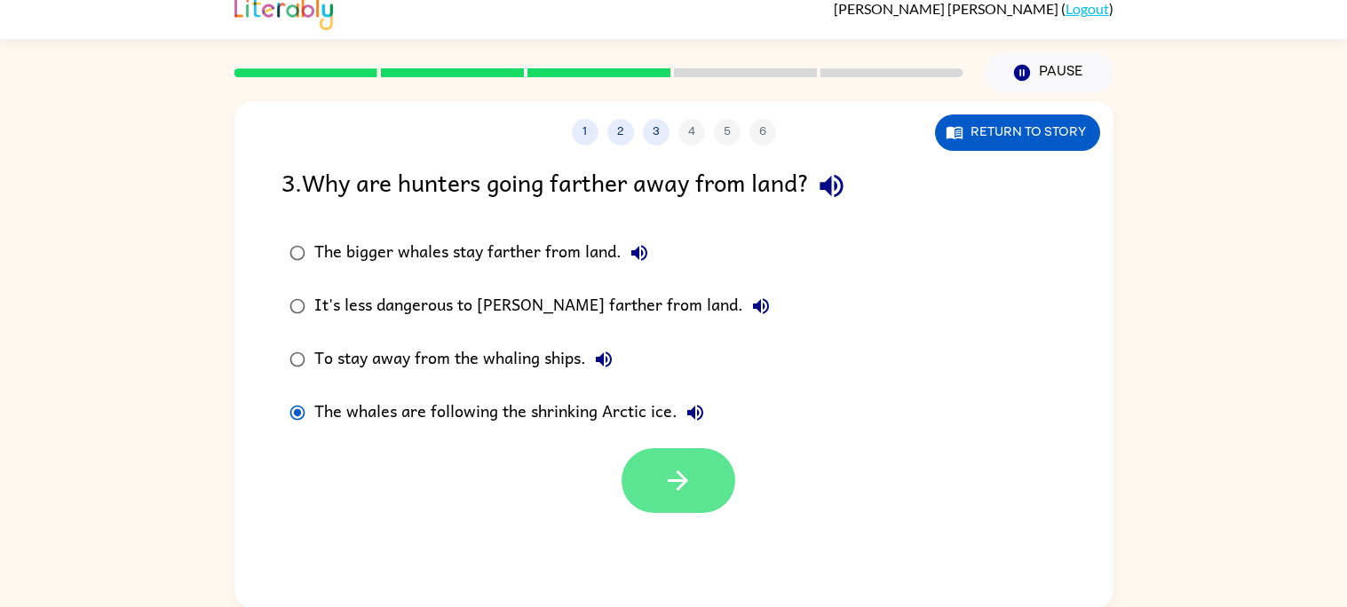
click at [649, 467] on button "button" at bounding box center [679, 480] width 114 height 65
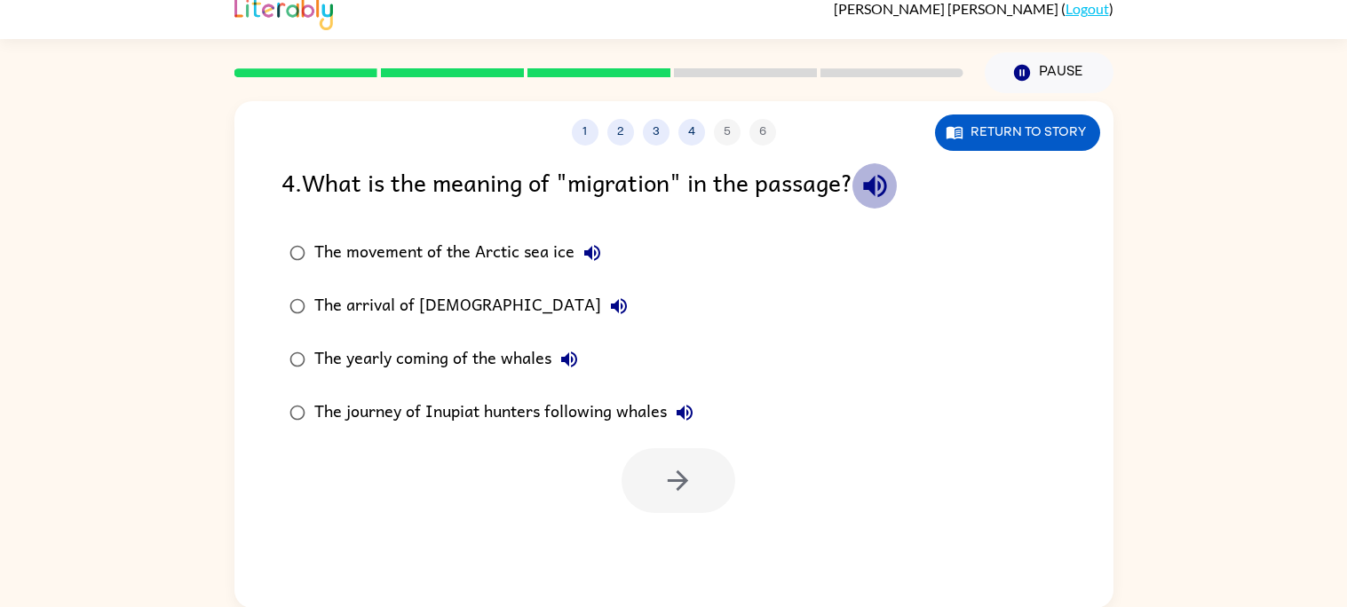
click at [862, 181] on button "button" at bounding box center [875, 185] width 45 height 45
click at [306, 232] on label "The movement of the Arctic sea ice" at bounding box center [492, 252] width 440 height 53
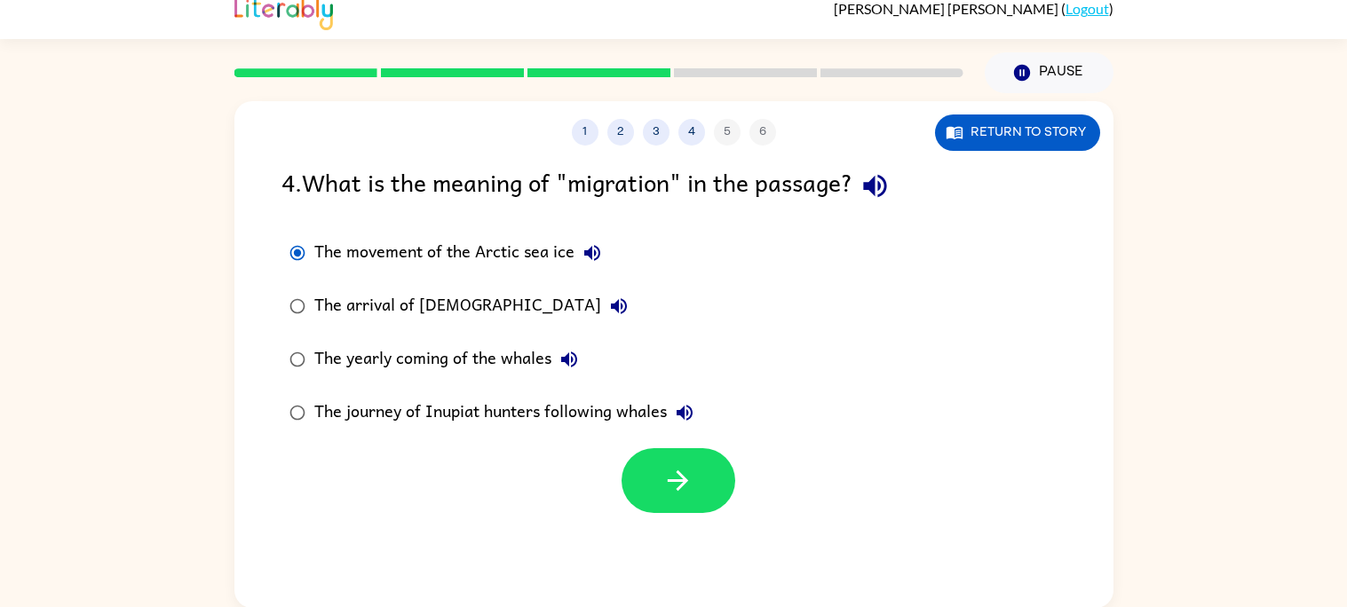
scroll to position [14, 0]
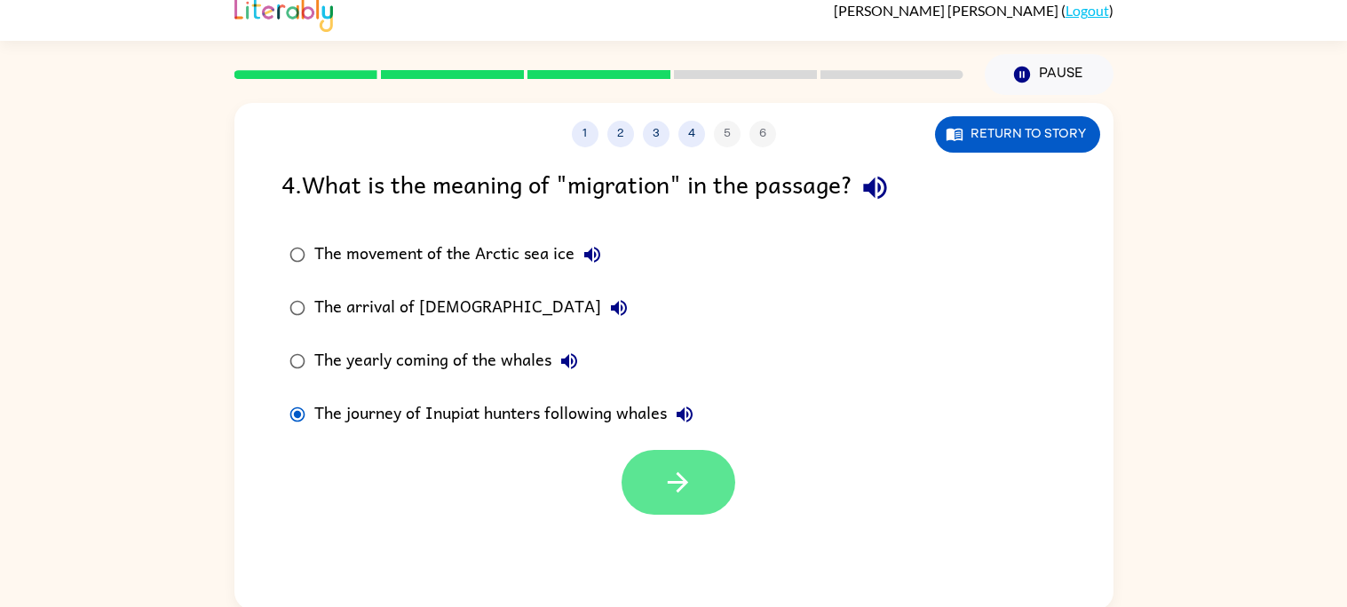
click at [659, 463] on button "button" at bounding box center [679, 482] width 114 height 65
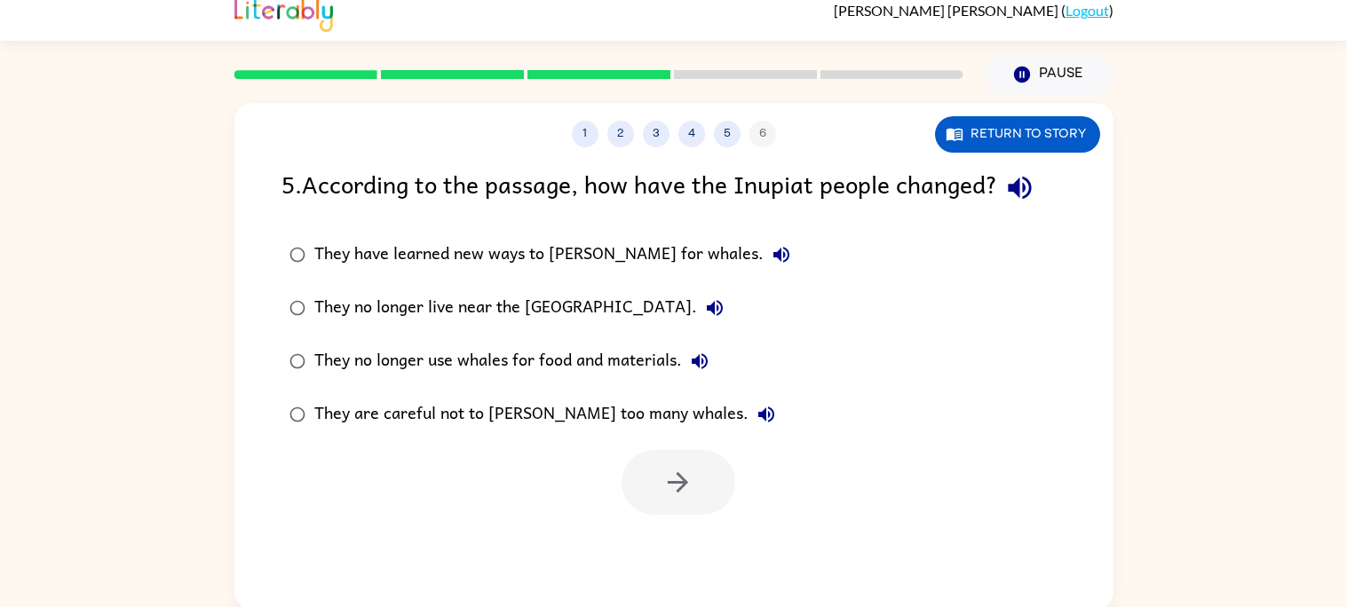
click at [1035, 173] on icon "button" at bounding box center [1019, 187] width 31 height 31
click at [297, 236] on label "They have learned new ways to hunt for whales." at bounding box center [540, 254] width 536 height 53
click at [694, 481] on button "button" at bounding box center [679, 482] width 114 height 65
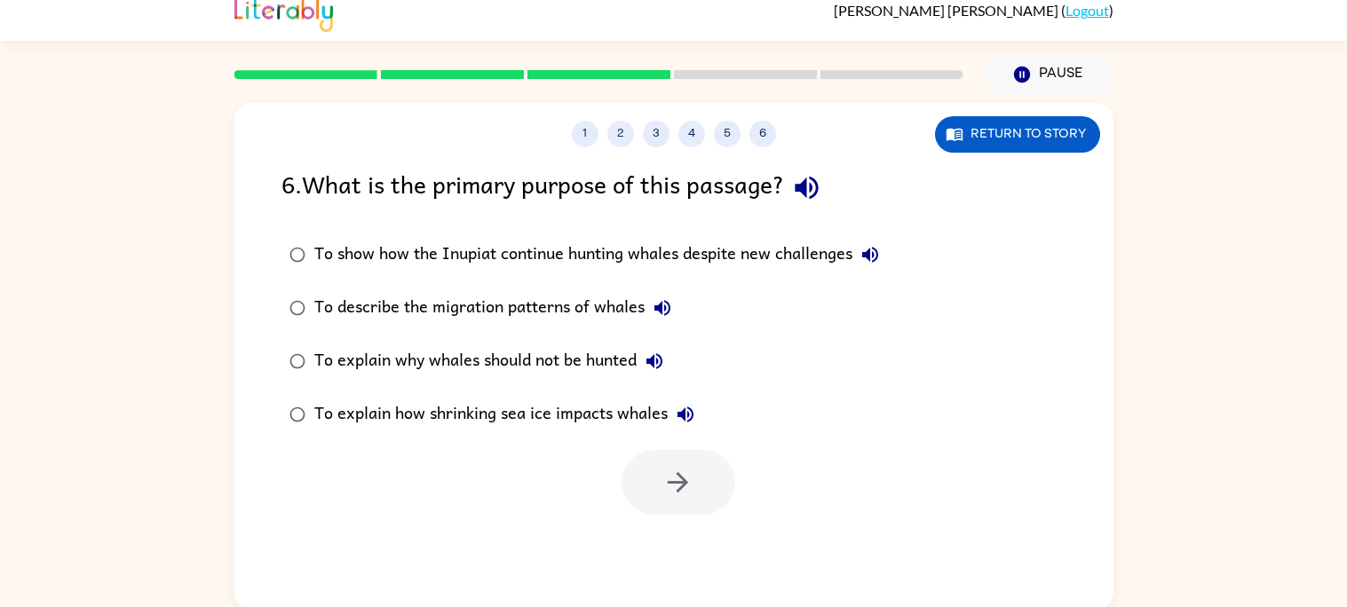
click at [818, 184] on icon "button" at bounding box center [806, 187] width 31 height 31
click at [702, 501] on button "button" at bounding box center [679, 482] width 114 height 65
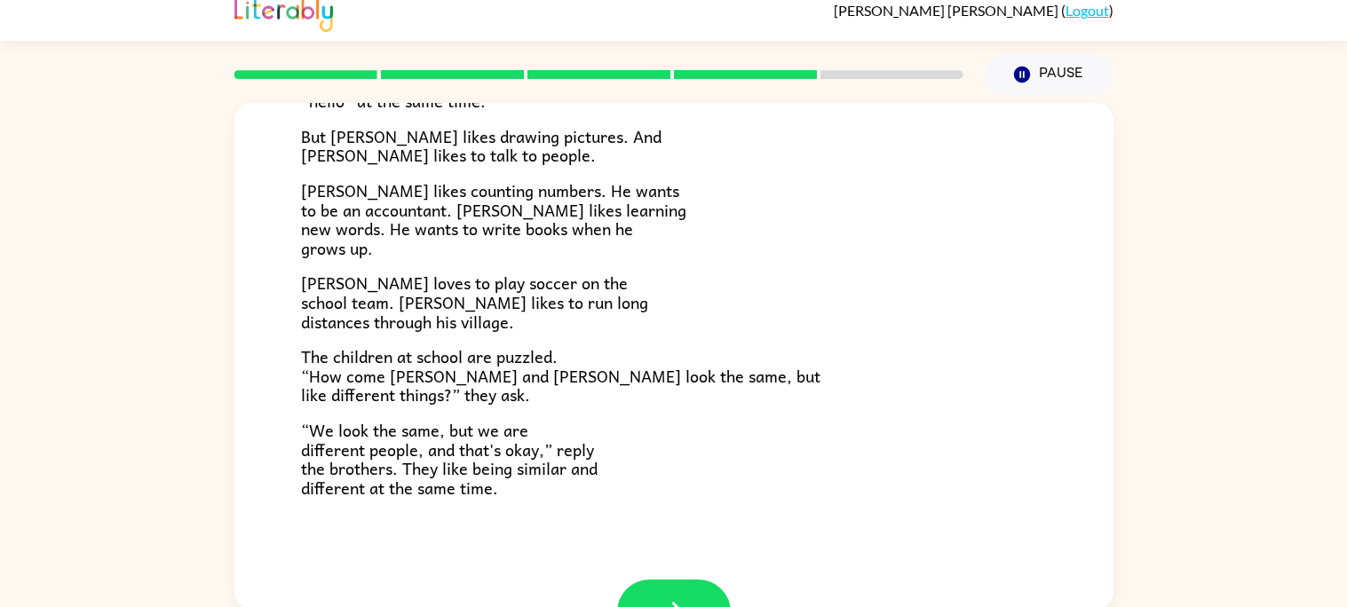
scroll to position [319, 0]
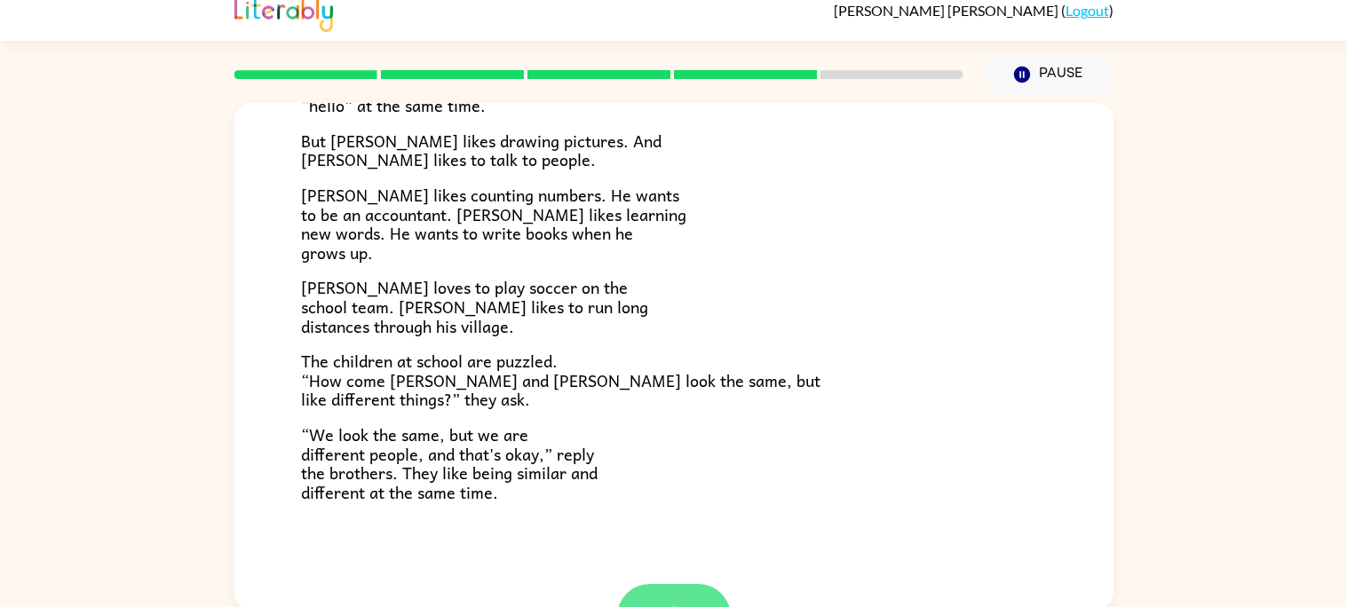
click at [672, 587] on button "button" at bounding box center [674, 616] width 114 height 65
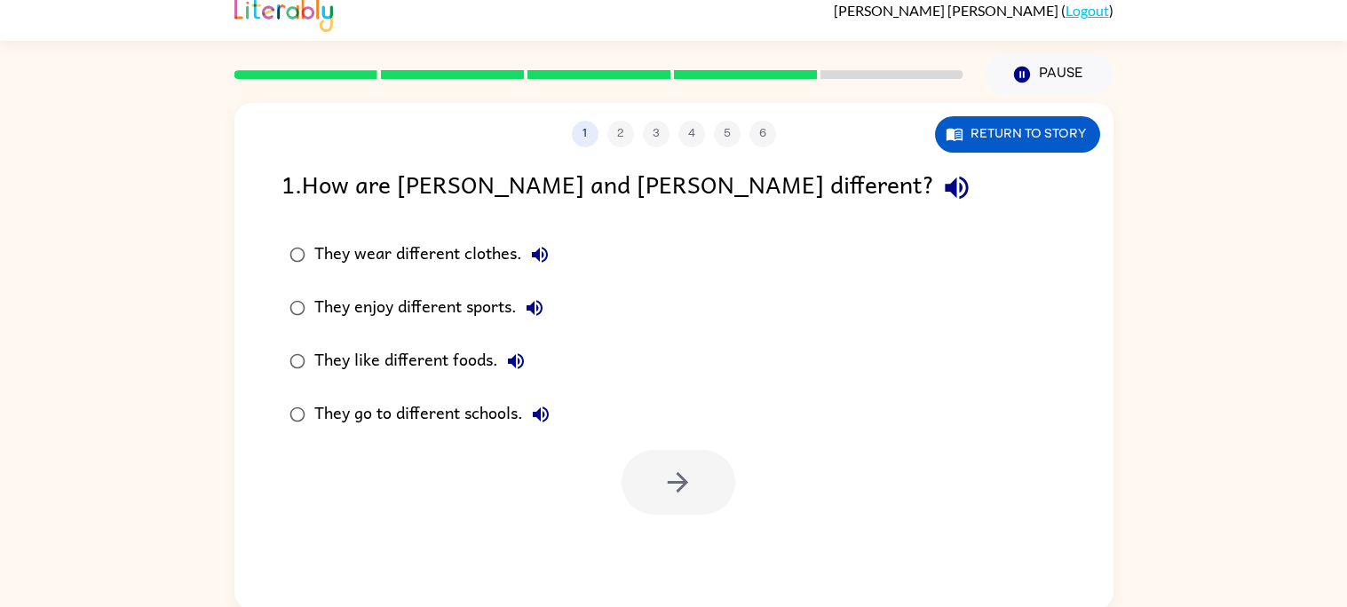
scroll to position [0, 0]
click at [941, 197] on icon "button" at bounding box center [956, 187] width 31 height 31
click at [543, 265] on icon "button" at bounding box center [539, 254] width 21 height 21
click at [536, 412] on icon "button" at bounding box center [541, 415] width 16 height 16
click at [652, 472] on button "button" at bounding box center [679, 482] width 114 height 65
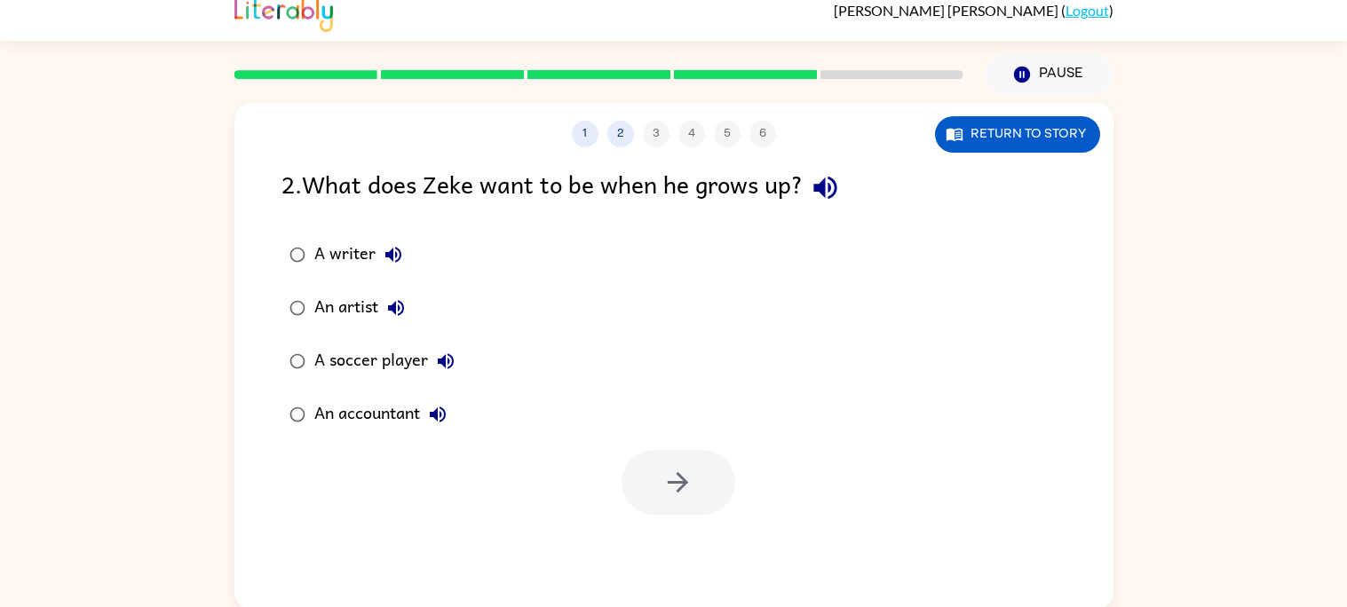
click at [392, 249] on icon "button" at bounding box center [393, 255] width 16 height 16
click at [662, 473] on icon "button" at bounding box center [677, 482] width 31 height 31
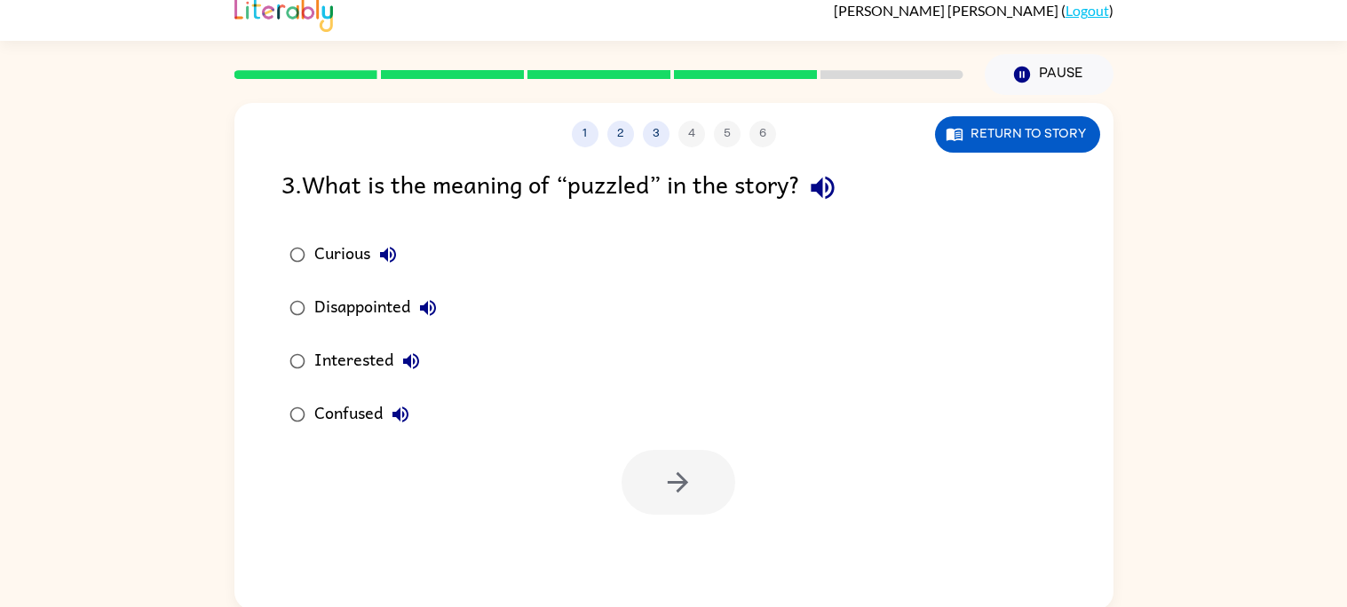
click at [818, 188] on icon "button" at bounding box center [822, 187] width 31 height 31
click at [642, 497] on button "button" at bounding box center [679, 482] width 114 height 65
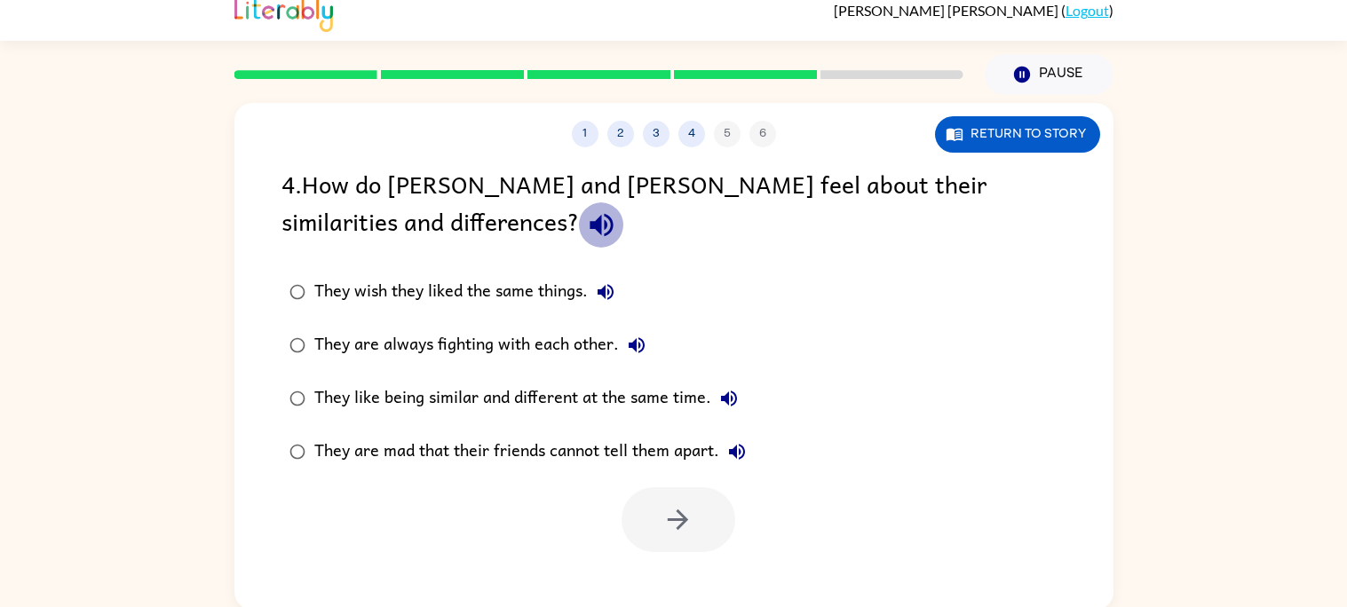
click at [590, 224] on icon "button" at bounding box center [601, 225] width 23 height 23
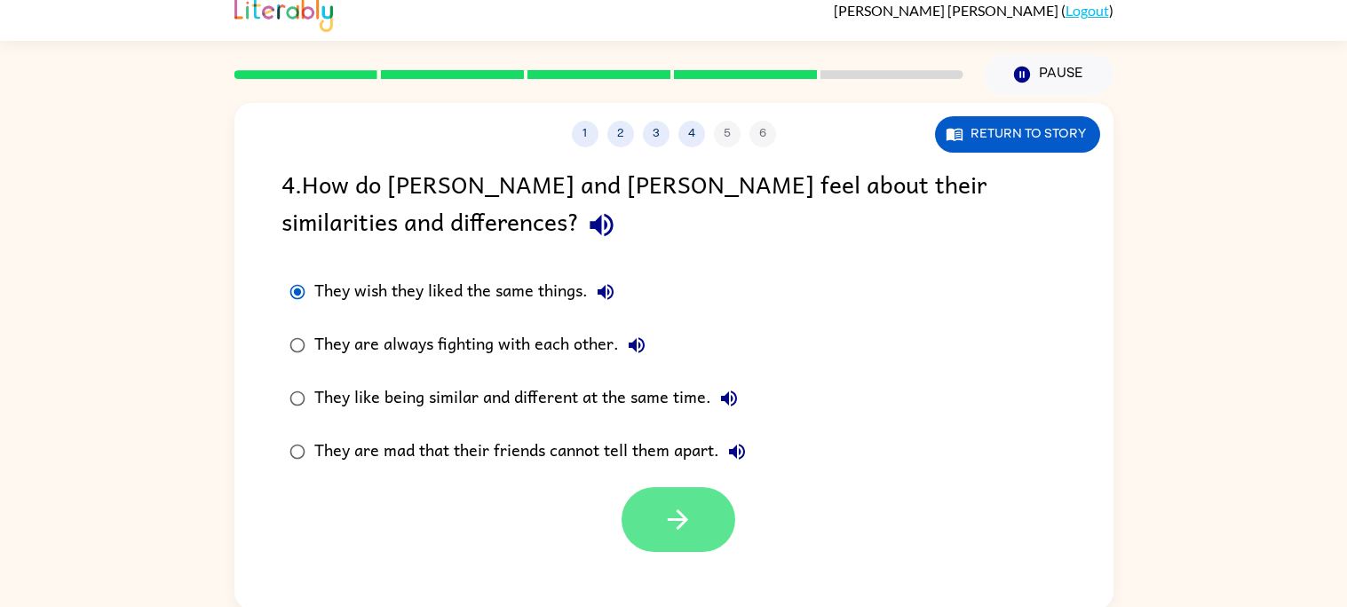
click at [678, 516] on icon "button" at bounding box center [677, 519] width 31 height 31
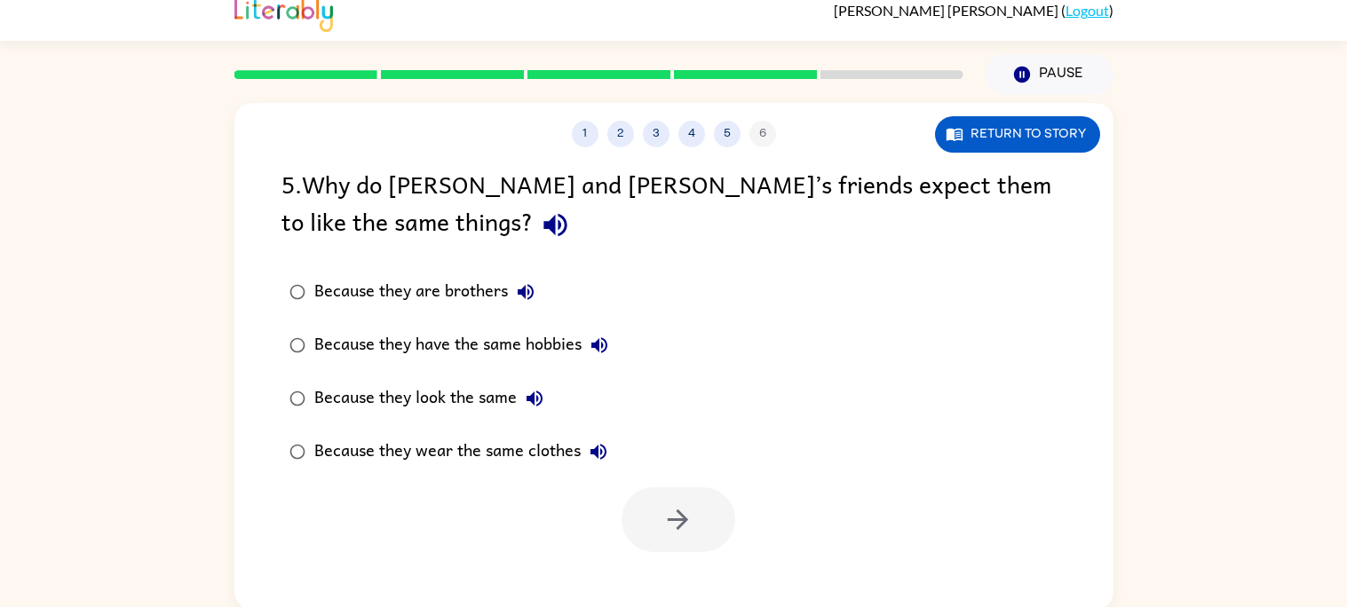
click at [540, 218] on icon "button" at bounding box center [555, 225] width 31 height 31
click at [295, 322] on label "Because they have the same hobbies" at bounding box center [449, 345] width 354 height 53
click at [634, 504] on button "button" at bounding box center [679, 520] width 114 height 65
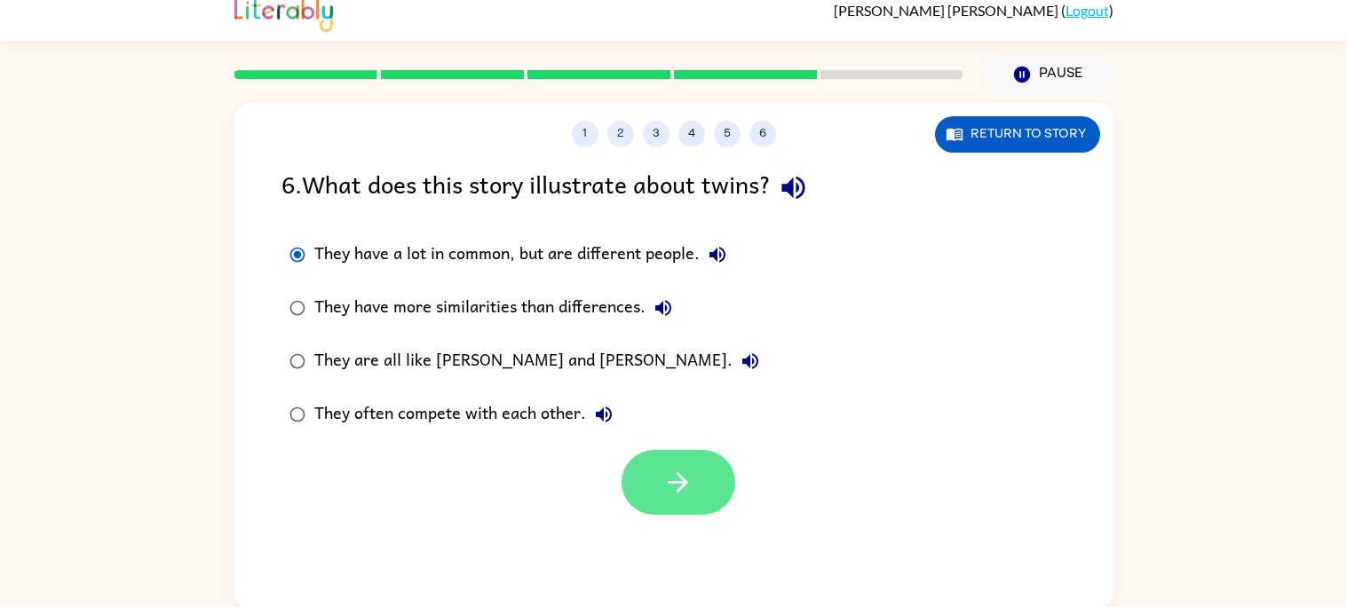
click at [648, 488] on button "button" at bounding box center [679, 482] width 114 height 65
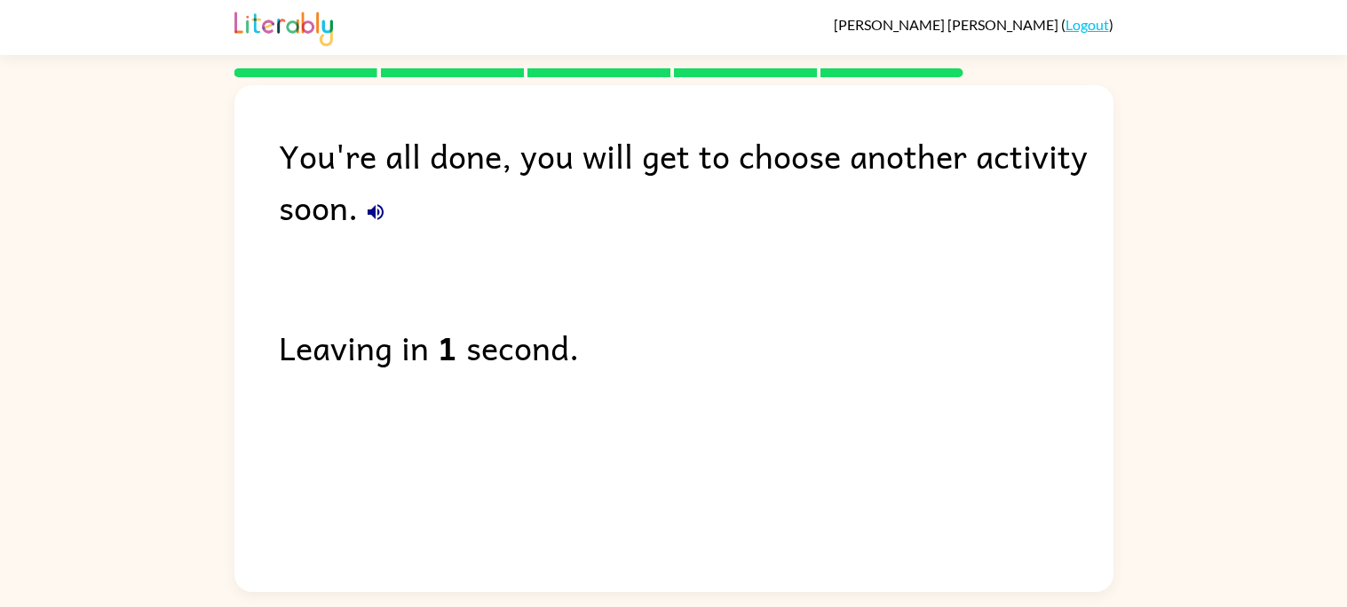
click at [385, 206] on icon "button" at bounding box center [375, 212] width 21 height 21
